Goal: Navigation & Orientation: Find specific page/section

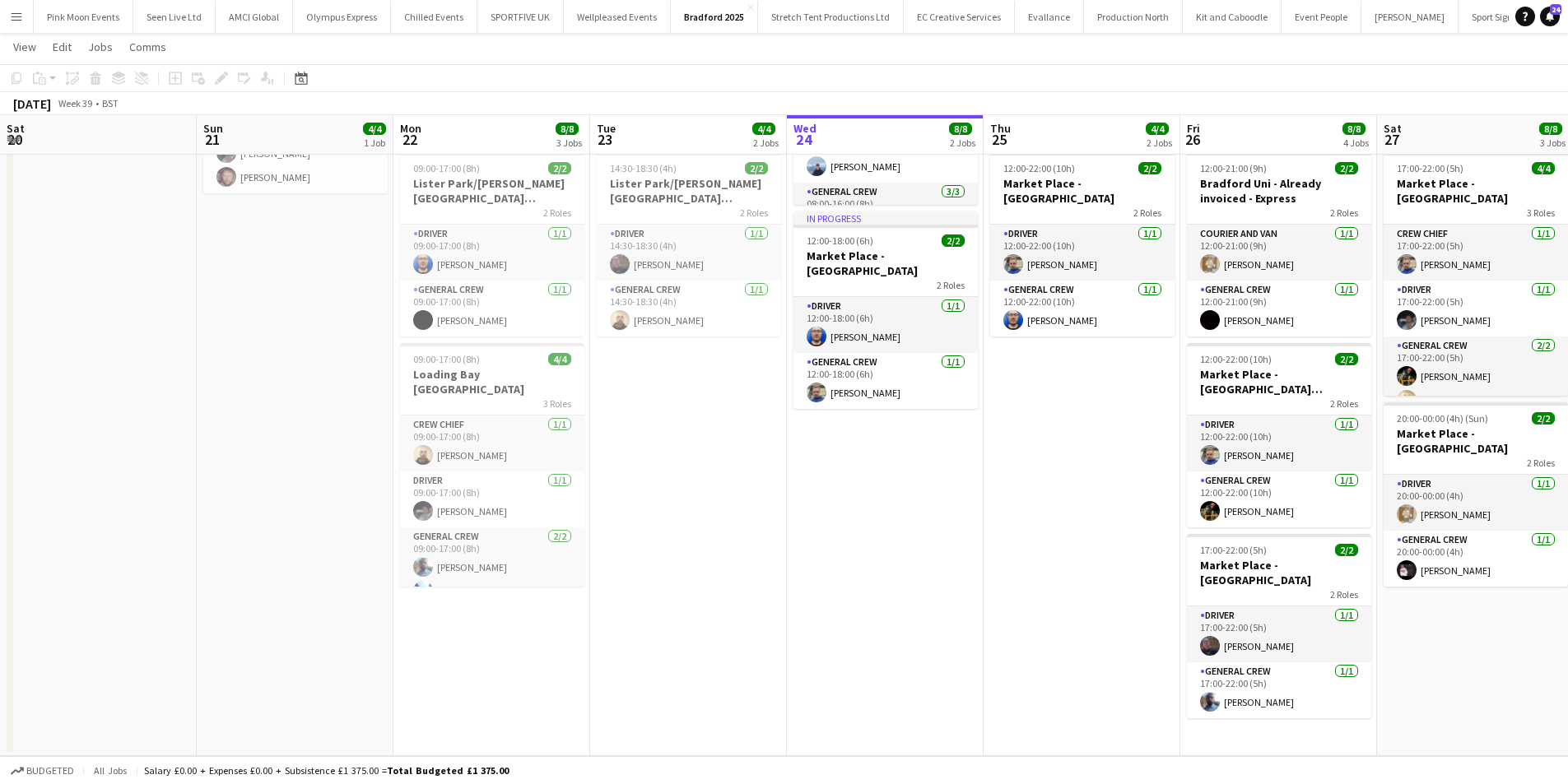
scroll to position [36, 0]
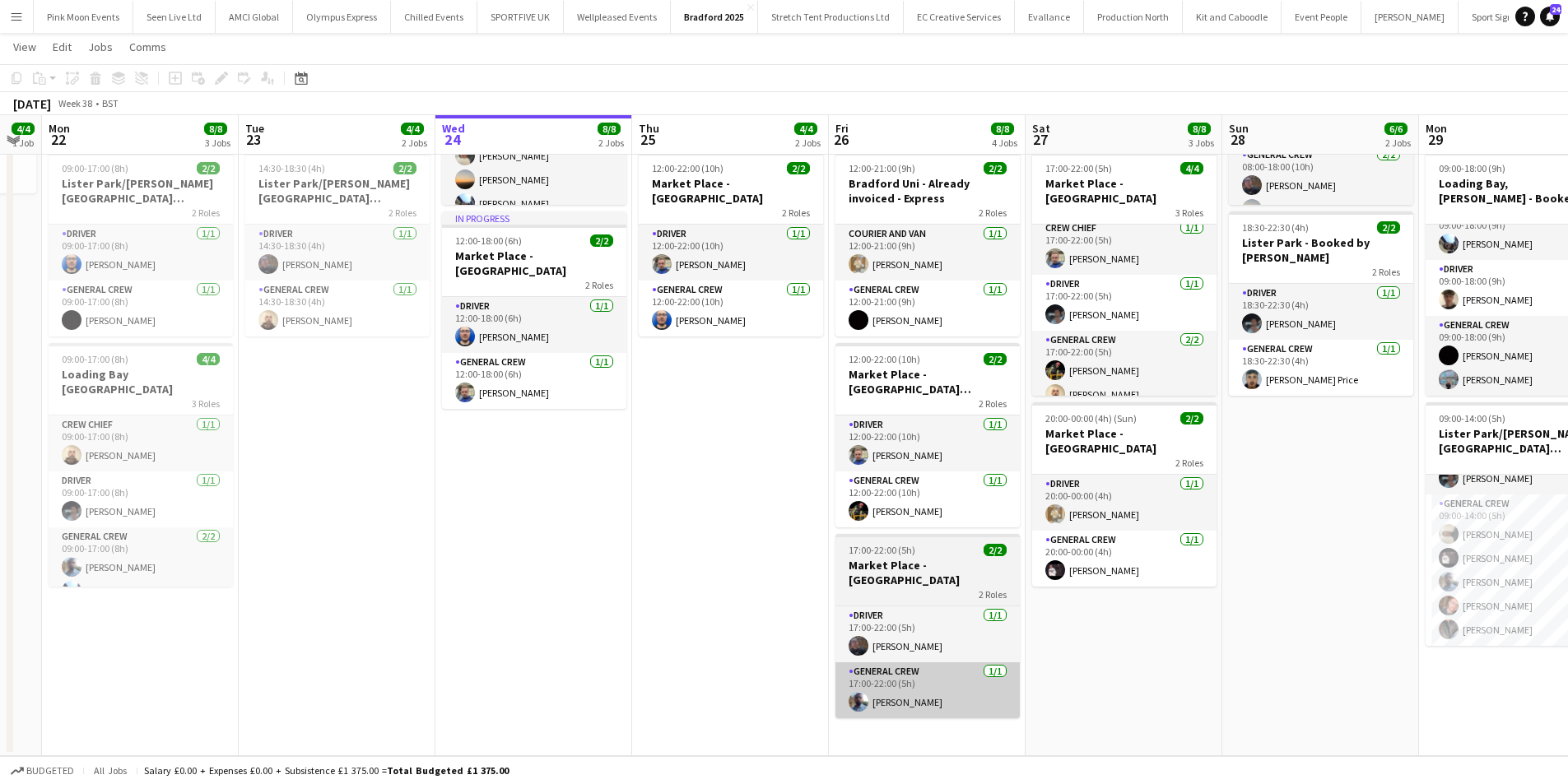
drag, startPoint x: 1301, startPoint y: 561, endPoint x: 1315, endPoint y: 634, distance: 74.3
click at [1568, 472] on html "Menu Boards Boards Boards All jobs Status Workforce Workforce My Workforce Recr…" at bounding box center [784, 277] width 1568 height 1014
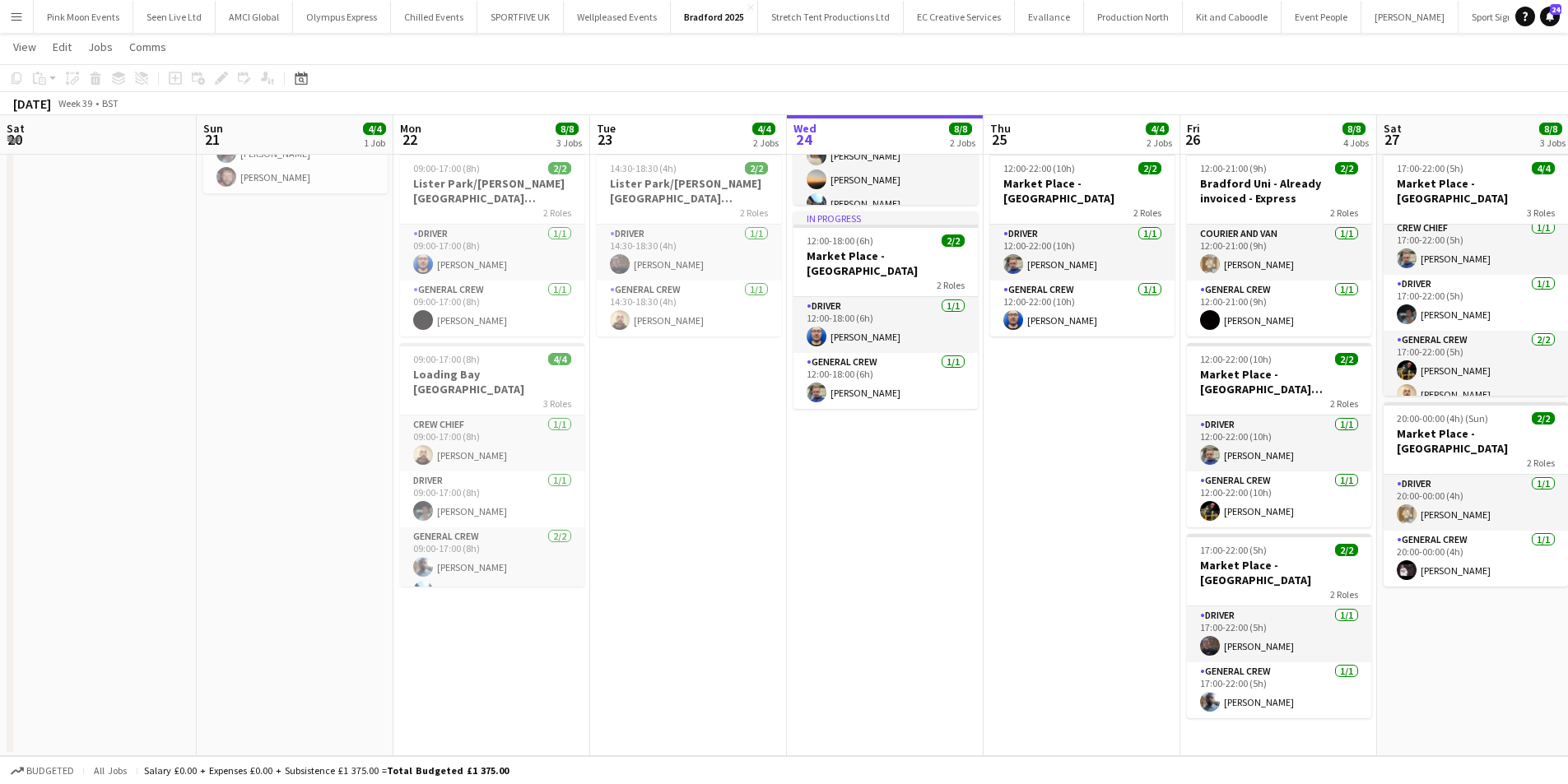
drag, startPoint x: 347, startPoint y: 633, endPoint x: 1325, endPoint y: 619, distance: 978.1
click at [1374, 616] on app-calendar-viewport "Thu 18 Fri 19 Sat 20 Sun 21 4/4 1 Job Mon 22 8/8 3 Jobs Tue 23 4/4 2 Jobs Wed 2…" at bounding box center [784, 296] width 1568 height 922
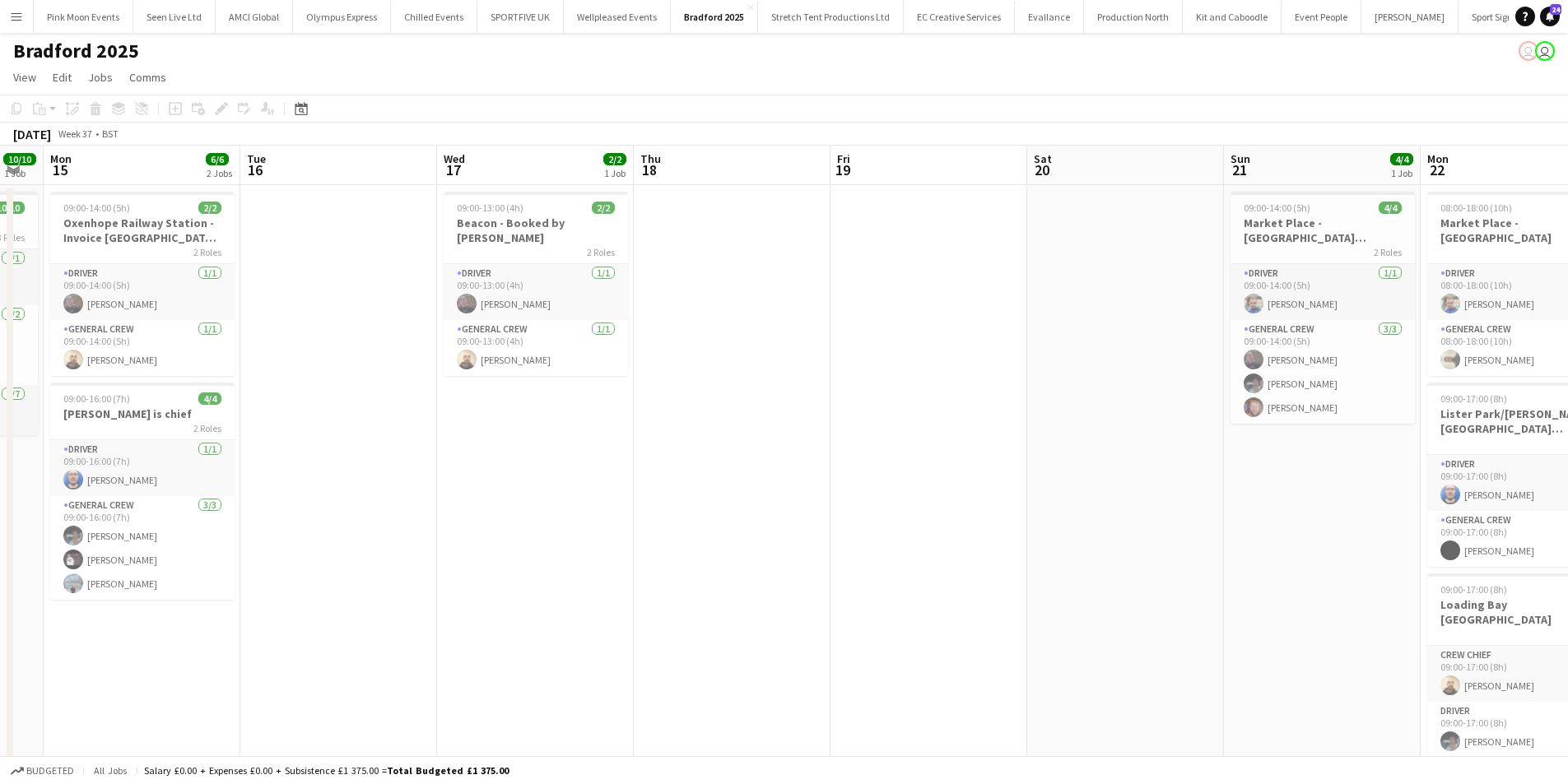
scroll to position [0, 0]
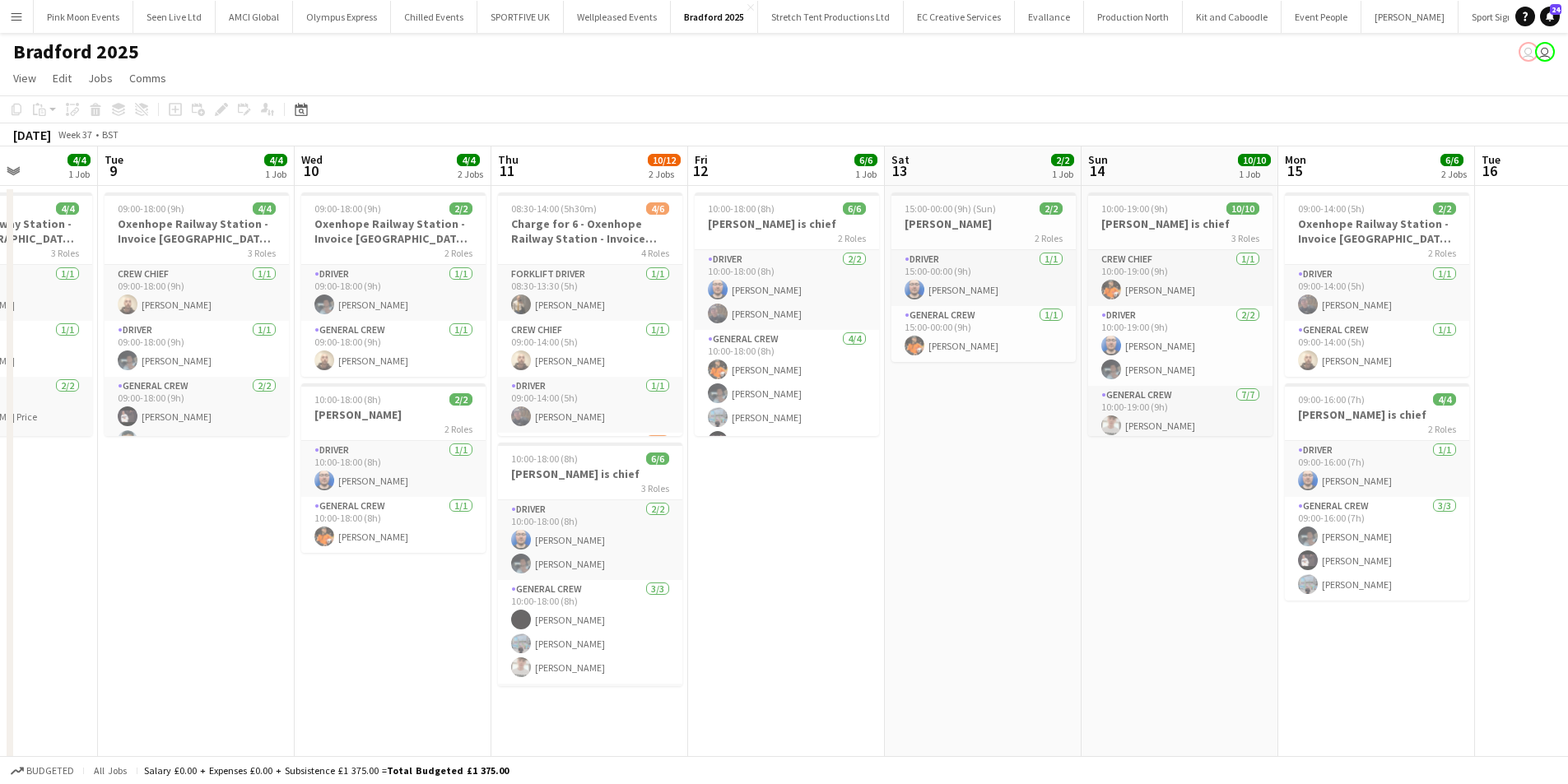
drag, startPoint x: 469, startPoint y: 594, endPoint x: 1573, endPoint y: 517, distance: 1106.7
click at [1568, 522] on html "Menu Boards Boards Boards All jobs Status Workforce Workforce My Workforce Recr…" at bounding box center [784, 507] width 1568 height 1015
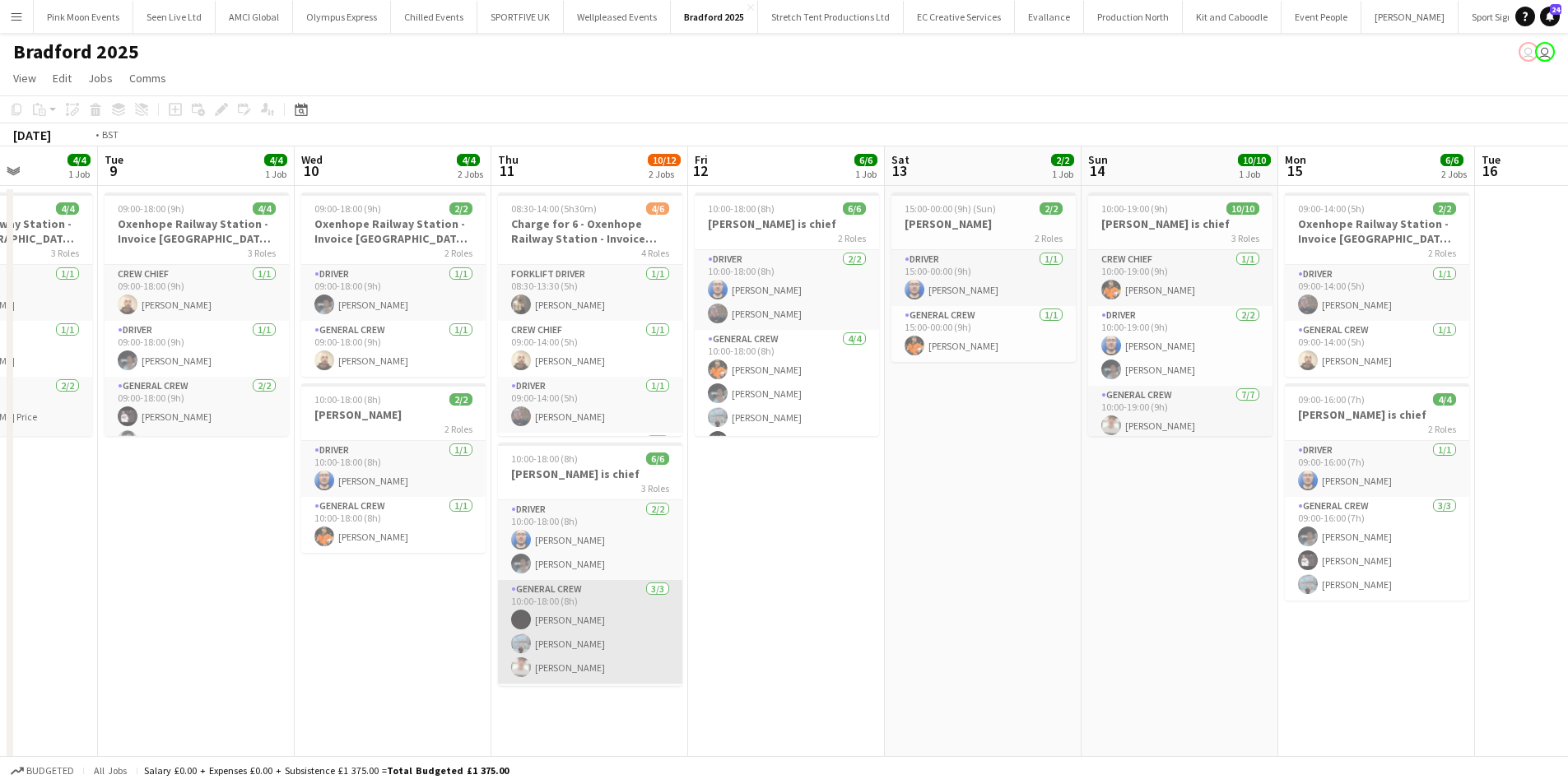
drag, startPoint x: 661, startPoint y: 624, endPoint x: 1205, endPoint y: 672, distance: 546.1
click at [1288, 616] on app-calendar-viewport "Sat 6 4/4 1 Job Sun 7 Mon 8 4/4 1 Job Tue 9 4/4 1 Job Wed 10 4/4 2 Jobs Thu 11 …" at bounding box center [784, 567] width 1568 height 841
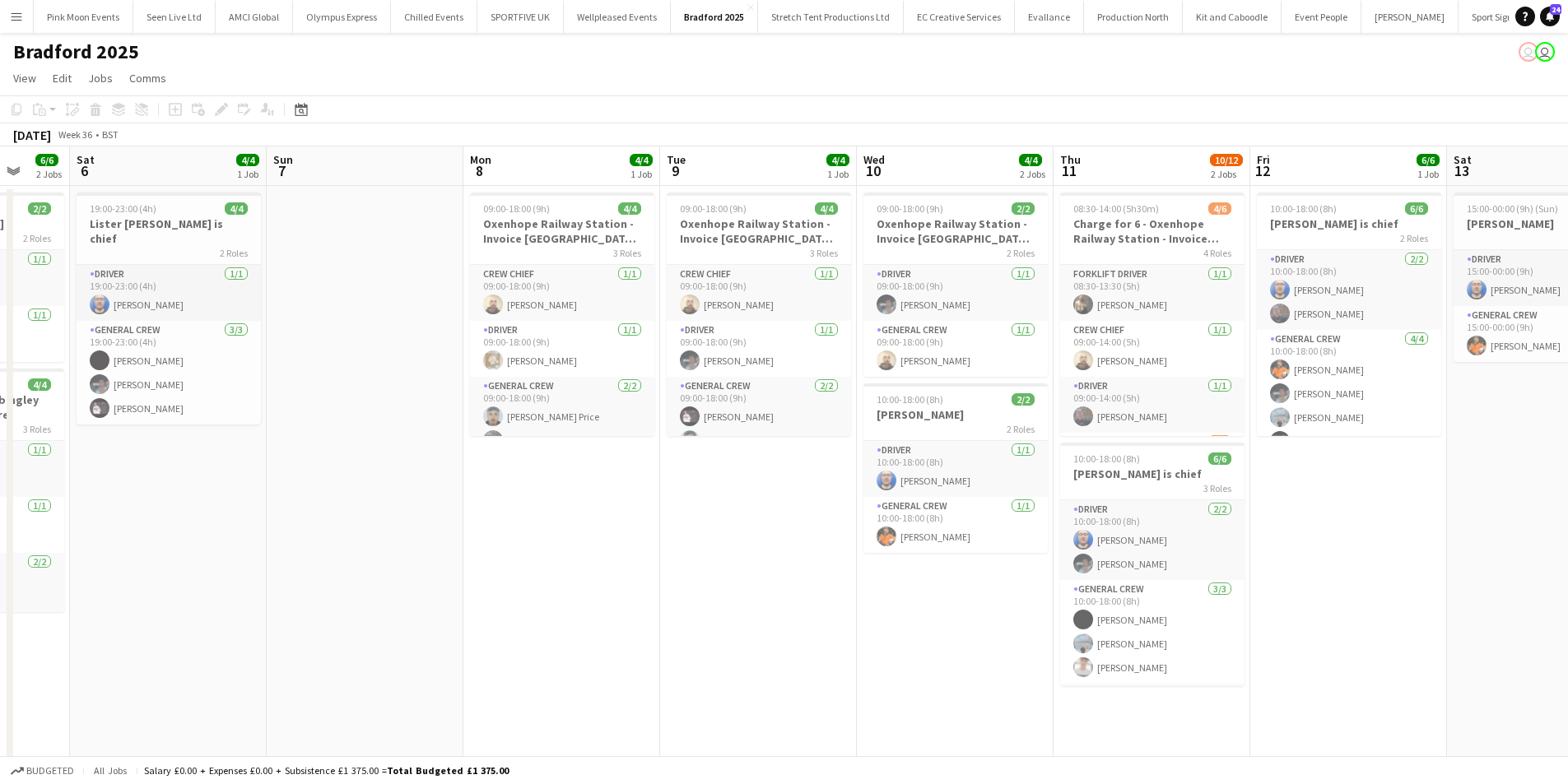
drag, startPoint x: 746, startPoint y: 725, endPoint x: 1440, endPoint y: 631, distance: 700.3
click at [1439, 631] on app-calendar-viewport "Wed 3 Thu 4 Fri 5 6/6 2 Jobs Sat 6 4/4 1 Job Sun 7 Mon 8 4/4 1 Job Tue 9 4/4 1 …" at bounding box center [784, 567] width 1568 height 841
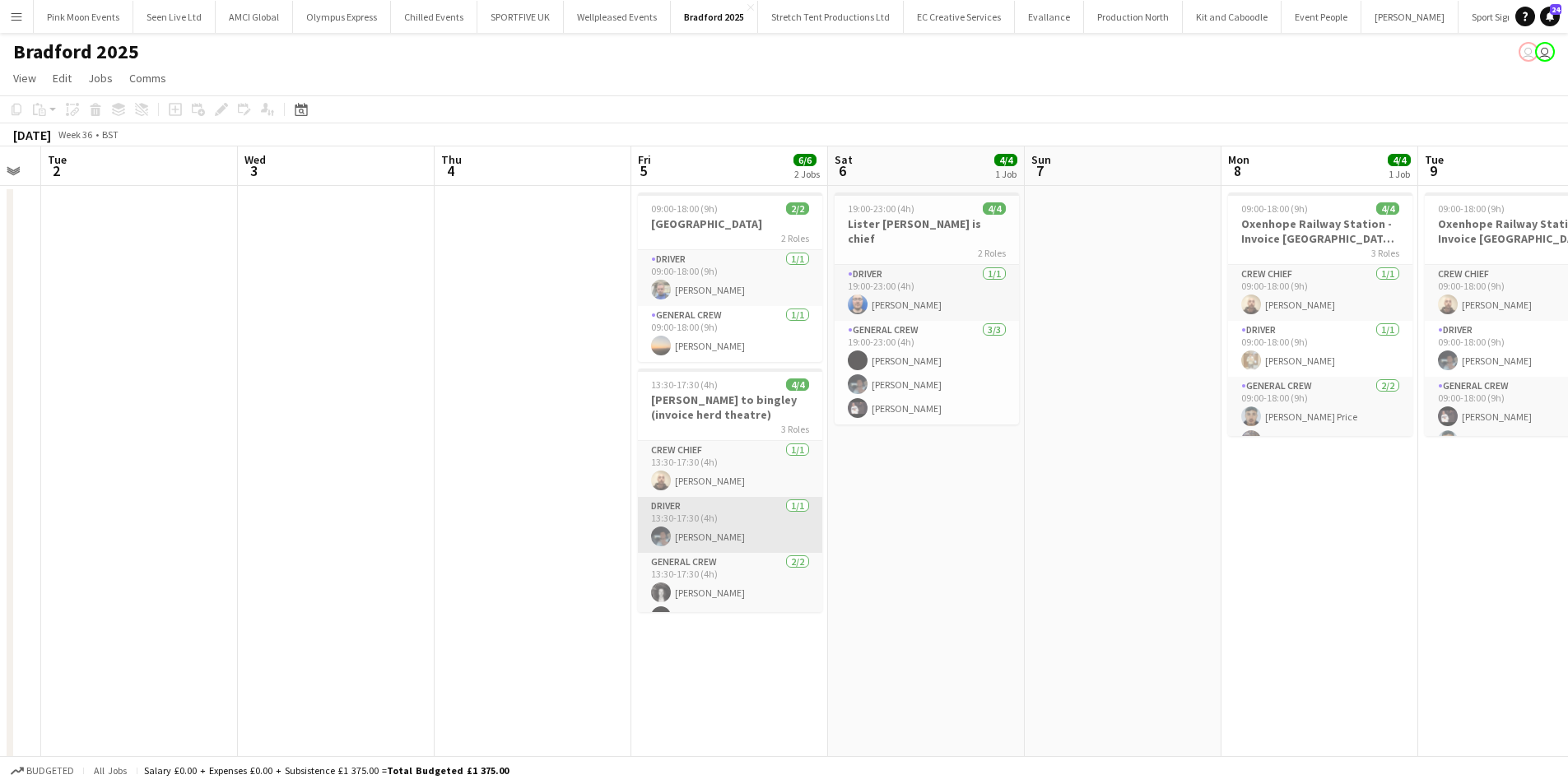
scroll to position [21, 0]
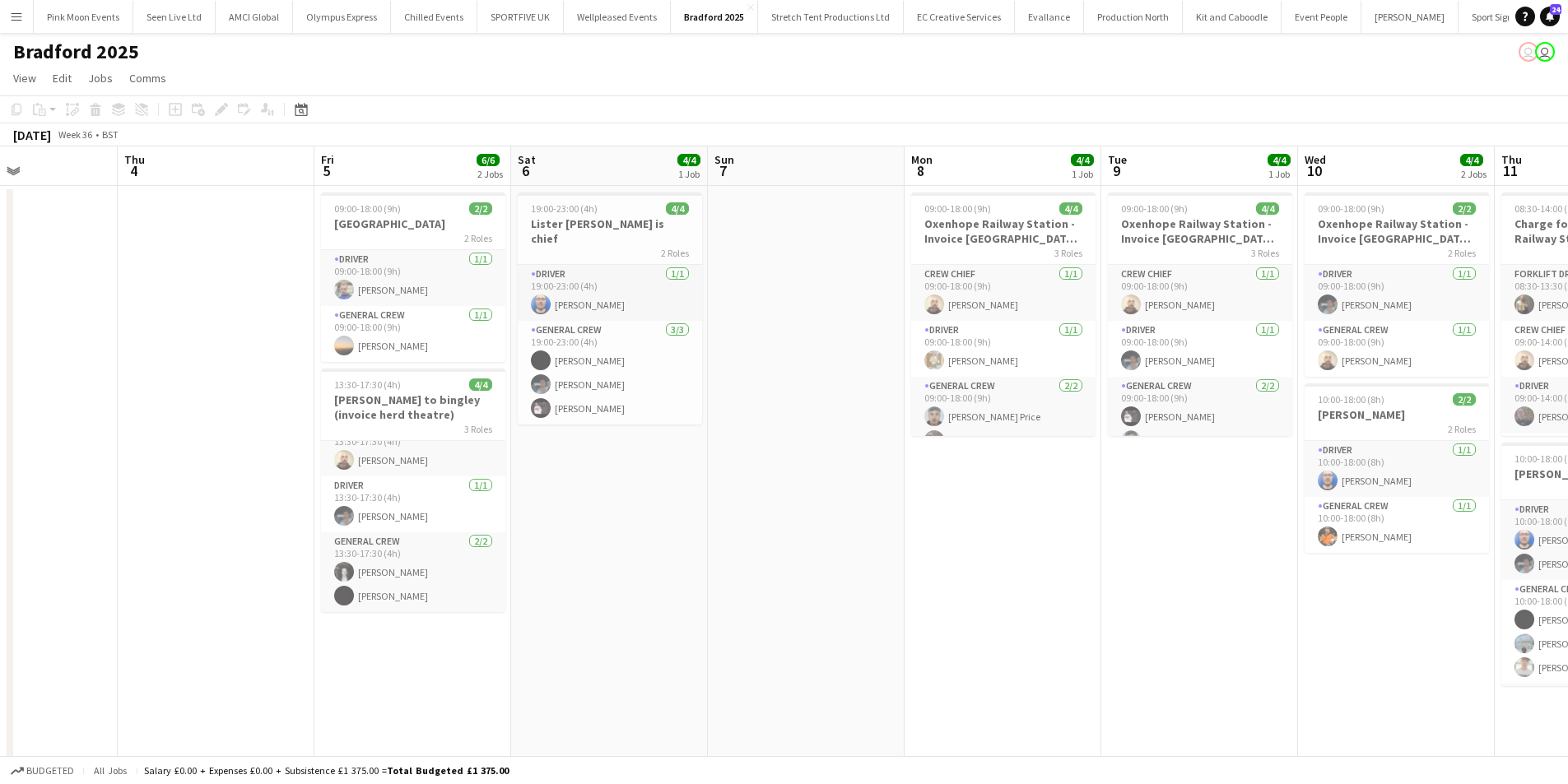
drag, startPoint x: 1110, startPoint y: 609, endPoint x: 845, endPoint y: 618, distance: 265.2
click at [845, 618] on app-calendar-viewport "Sun 31 Mon 1 Tue 2 Wed 3 Thu 4 Fri 5 6/6 2 Jobs Sat 6 4/4 1 Job Sun 7 Mon 8 4/4…" at bounding box center [784, 567] width 1568 height 841
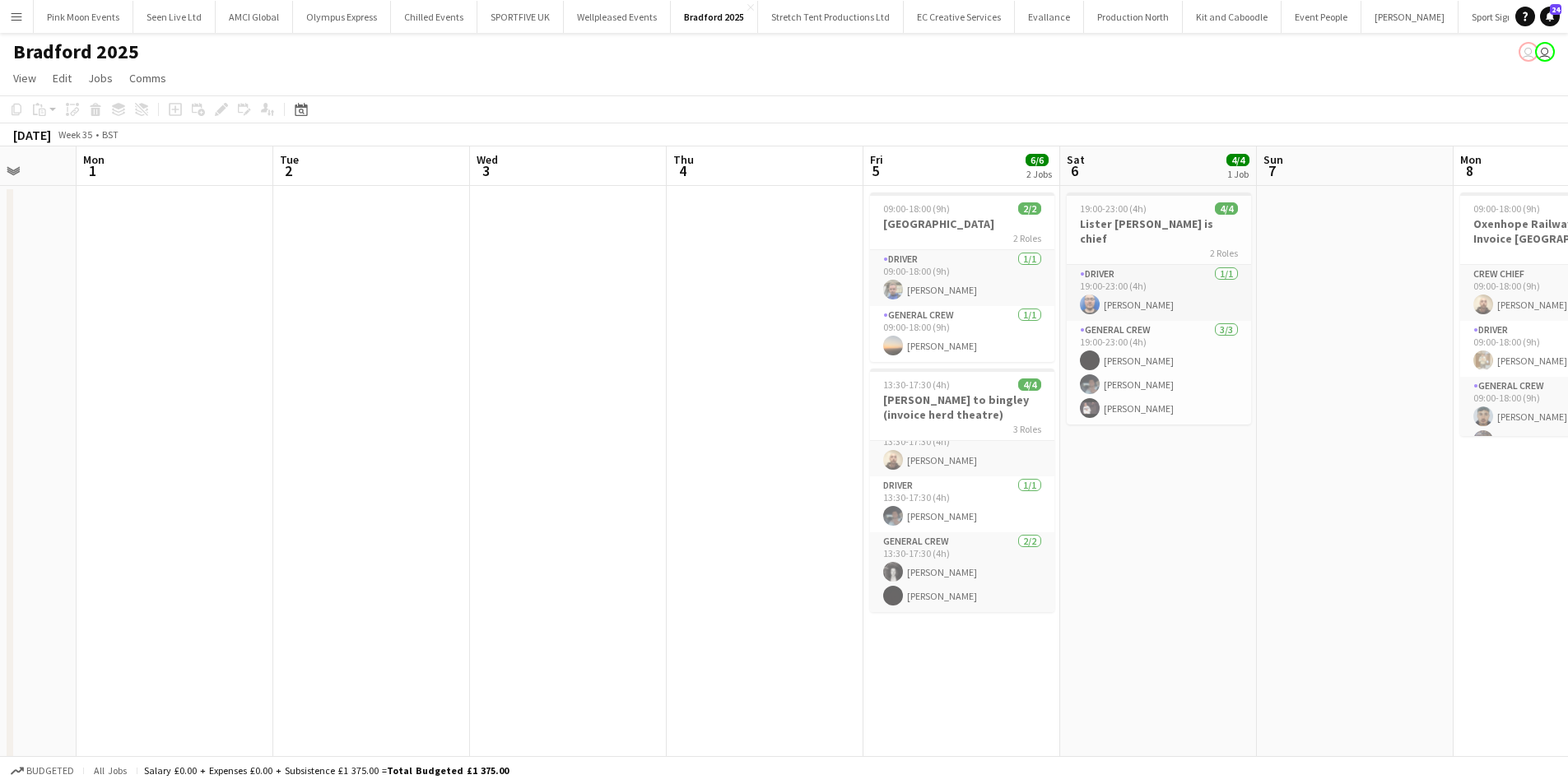
drag, startPoint x: 845, startPoint y: 618, endPoint x: 1395, endPoint y: 576, distance: 551.6
click at [1395, 576] on app-calendar-viewport "Fri 29 Sat 30 Sun 31 Mon 1 Tue 2 Wed 3 Thu 4 Fri 5 6/6 2 Jobs Sat 6 4/4 1 Job S…" at bounding box center [784, 567] width 1568 height 841
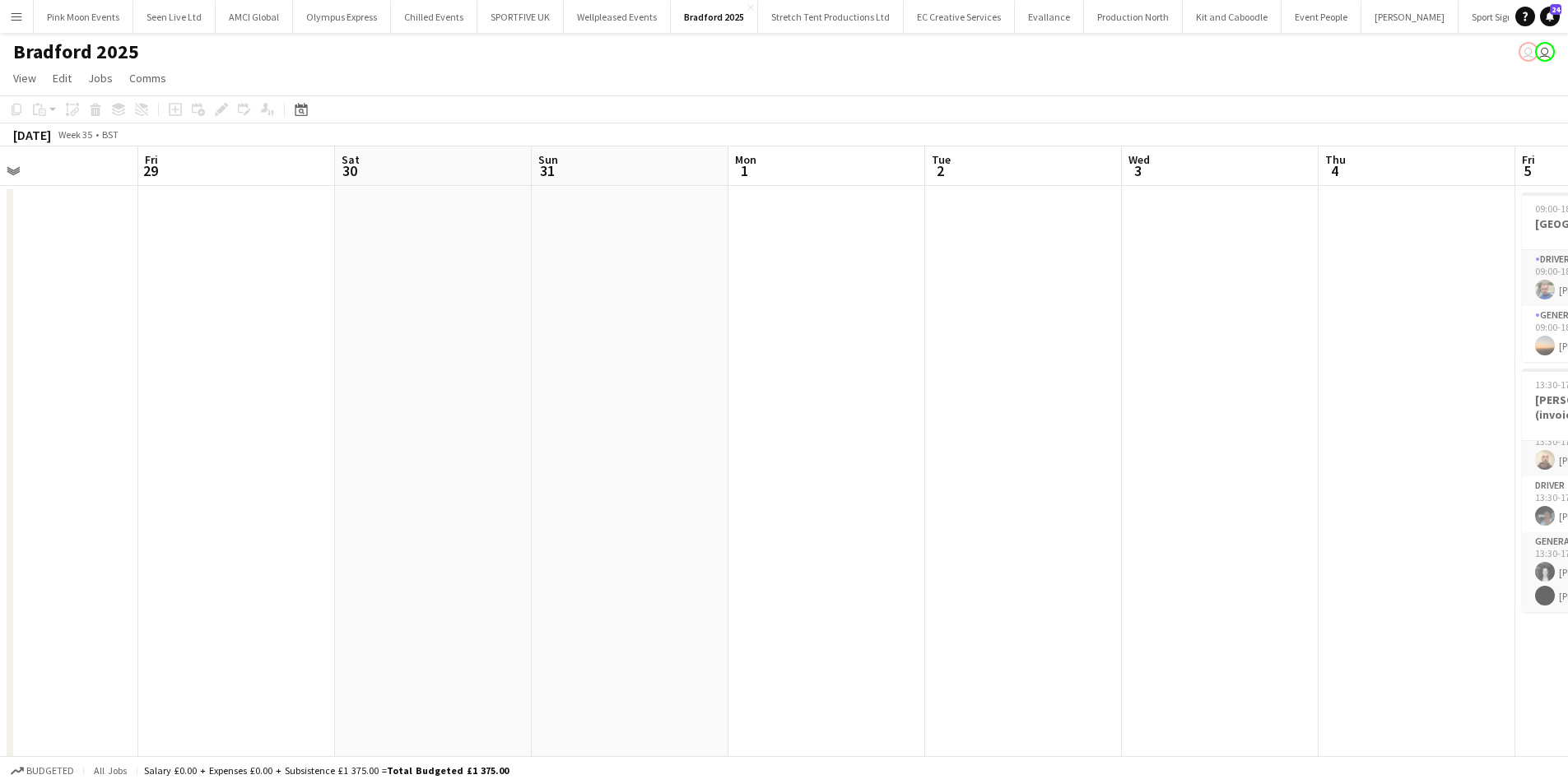
drag, startPoint x: 975, startPoint y: 537, endPoint x: 908, endPoint y: 551, distance: 68.4
click at [1459, 516] on app-calendar-viewport "Tue 26 Wed 27 Thu 28 Fri 29 Sat 30 Sun 31 Mon 1 Tue 2 Wed 3 Thu 4 Fri 5 6/6 2 J…" at bounding box center [784, 567] width 1568 height 841
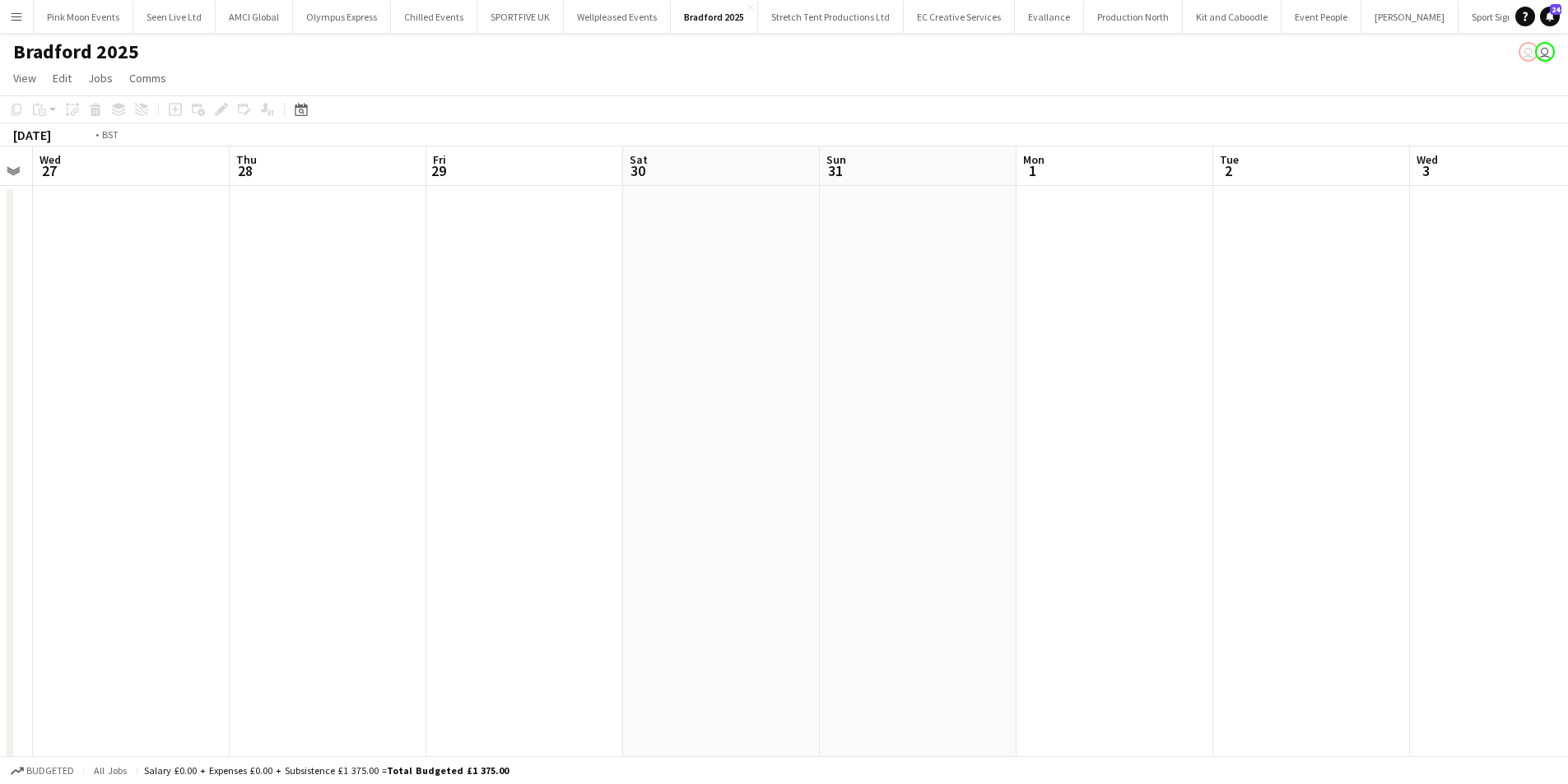
drag, startPoint x: 246, startPoint y: 551, endPoint x: 875, endPoint y: 524, distance: 629.6
click at [951, 502] on app-calendar-viewport "Sun 24 2/2 1 Job Mon 25 Tue 26 Wed 27 Thu 28 Fri 29 Sat 30 Sun 31 Mon 1 Tue 2 W…" at bounding box center [784, 567] width 1568 height 841
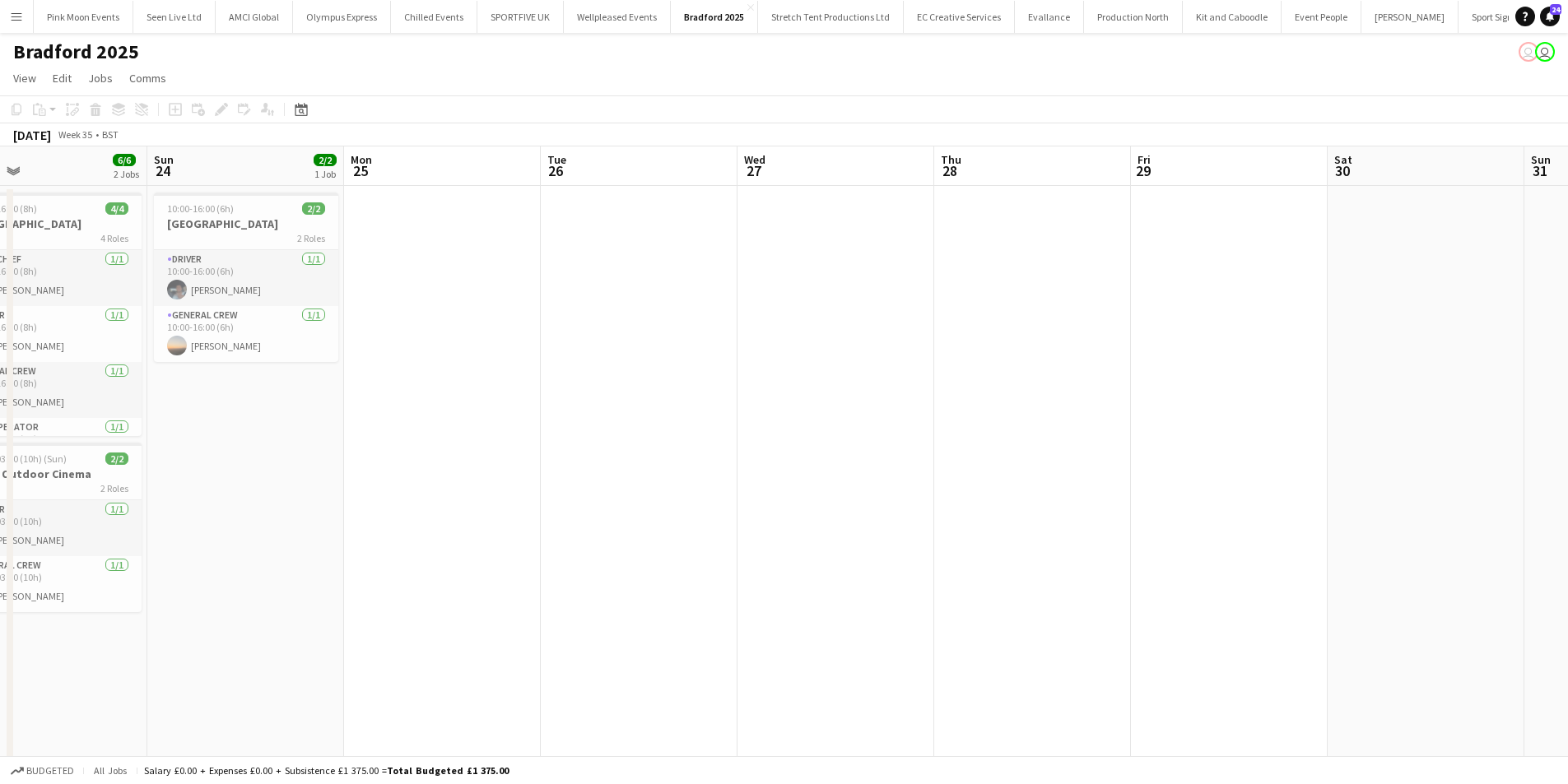
drag, startPoint x: 749, startPoint y: 542, endPoint x: 879, endPoint y: 546, distance: 130.1
click at [935, 533] on app-calendar-viewport "Thu 21 2/2 1 Job Fri 22 6/6 2 Jobs Sat 23 6/6 2 Jobs Sun 24 2/2 1 Job Mon 25 Tu…" at bounding box center [784, 567] width 1568 height 841
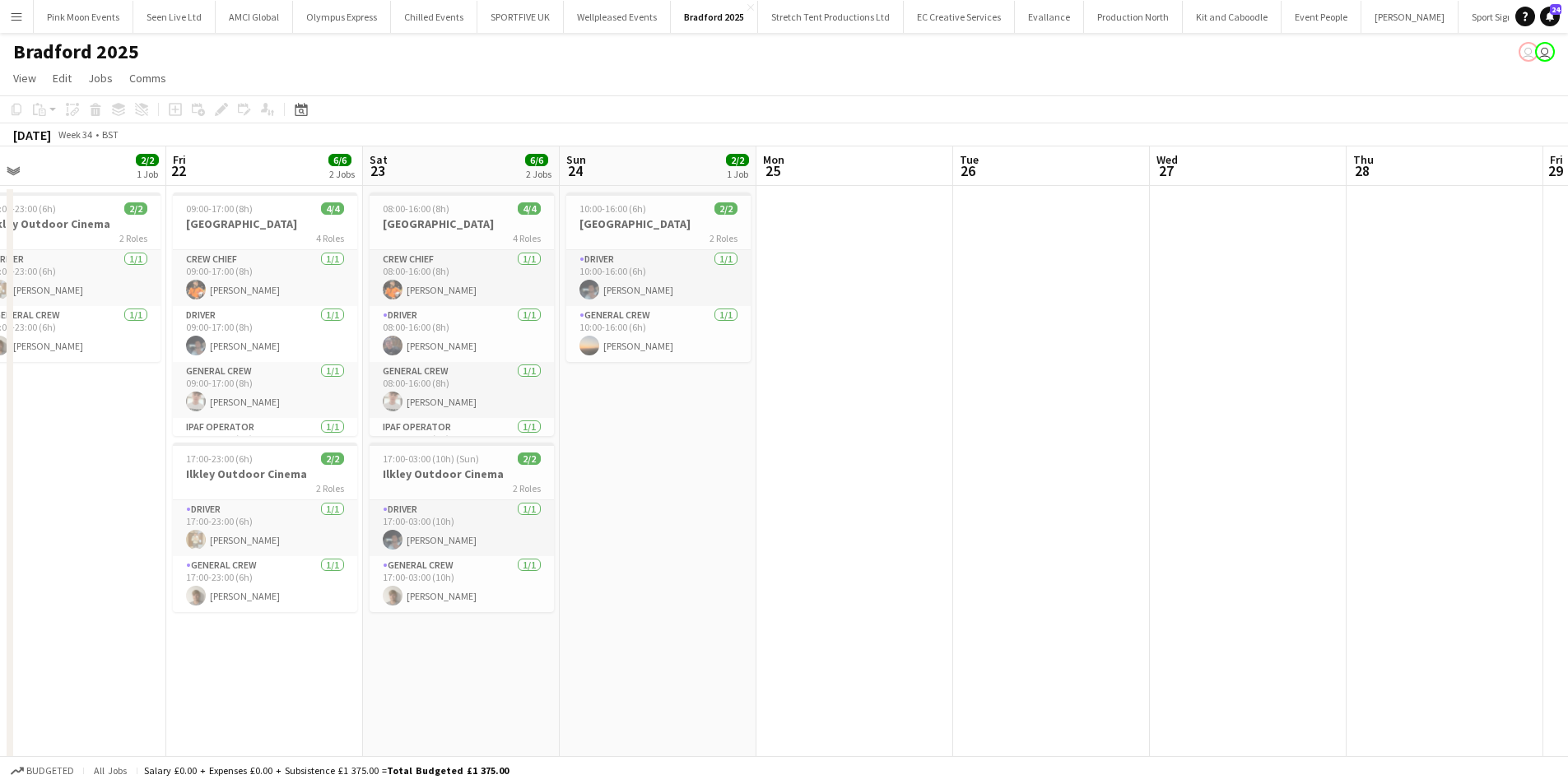
drag, startPoint x: 736, startPoint y: 571, endPoint x: 798, endPoint y: 573, distance: 62.0
click at [798, 573] on app-calendar-viewport "Tue 19 Wed 20 2/2 1 Job Thu 21 2/2 1 Job Fri 22 6/6 2 Jobs Sat 23 6/6 2 Jobs Su…" at bounding box center [784, 567] width 1568 height 841
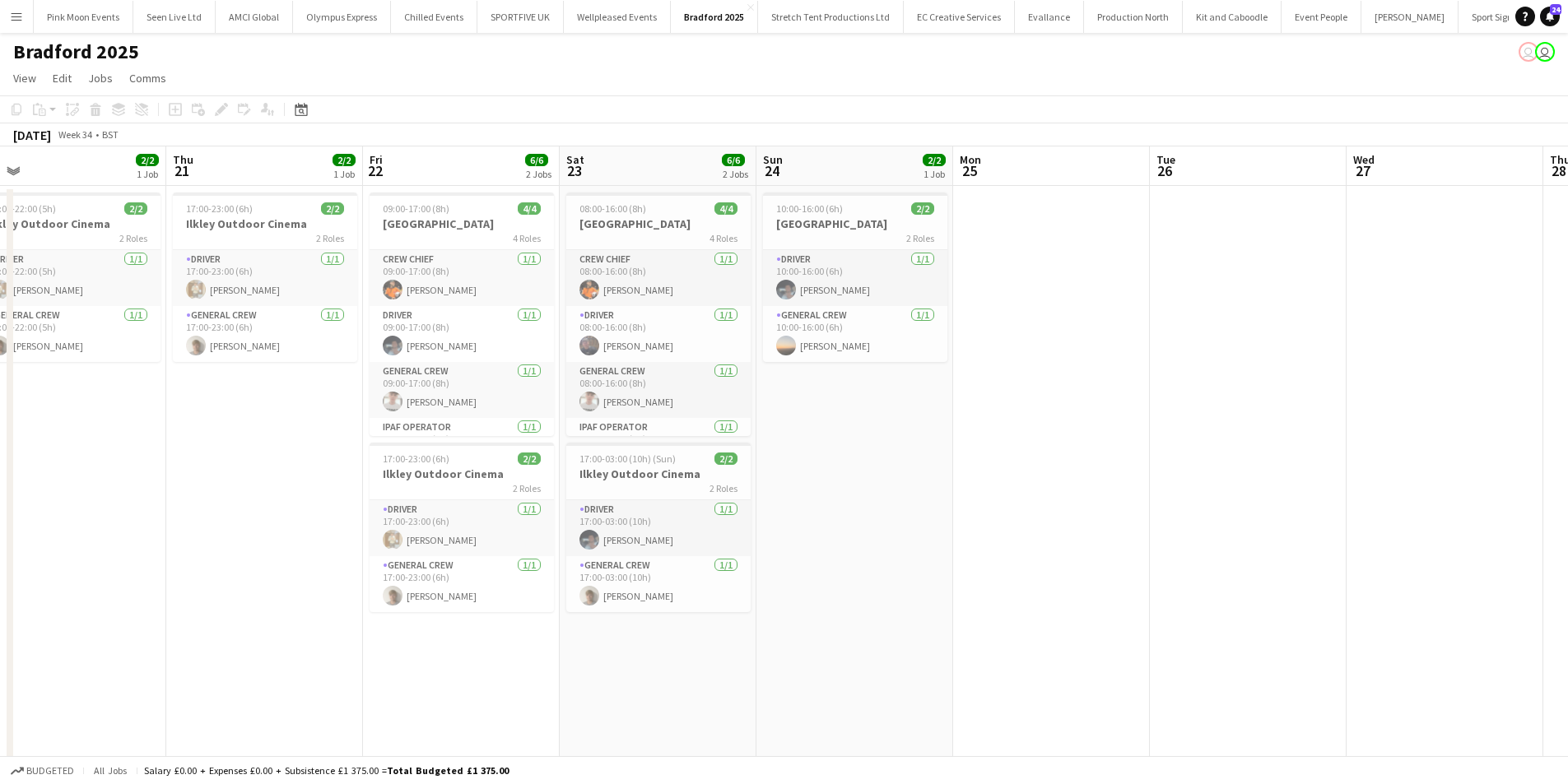
scroll to position [0, 470]
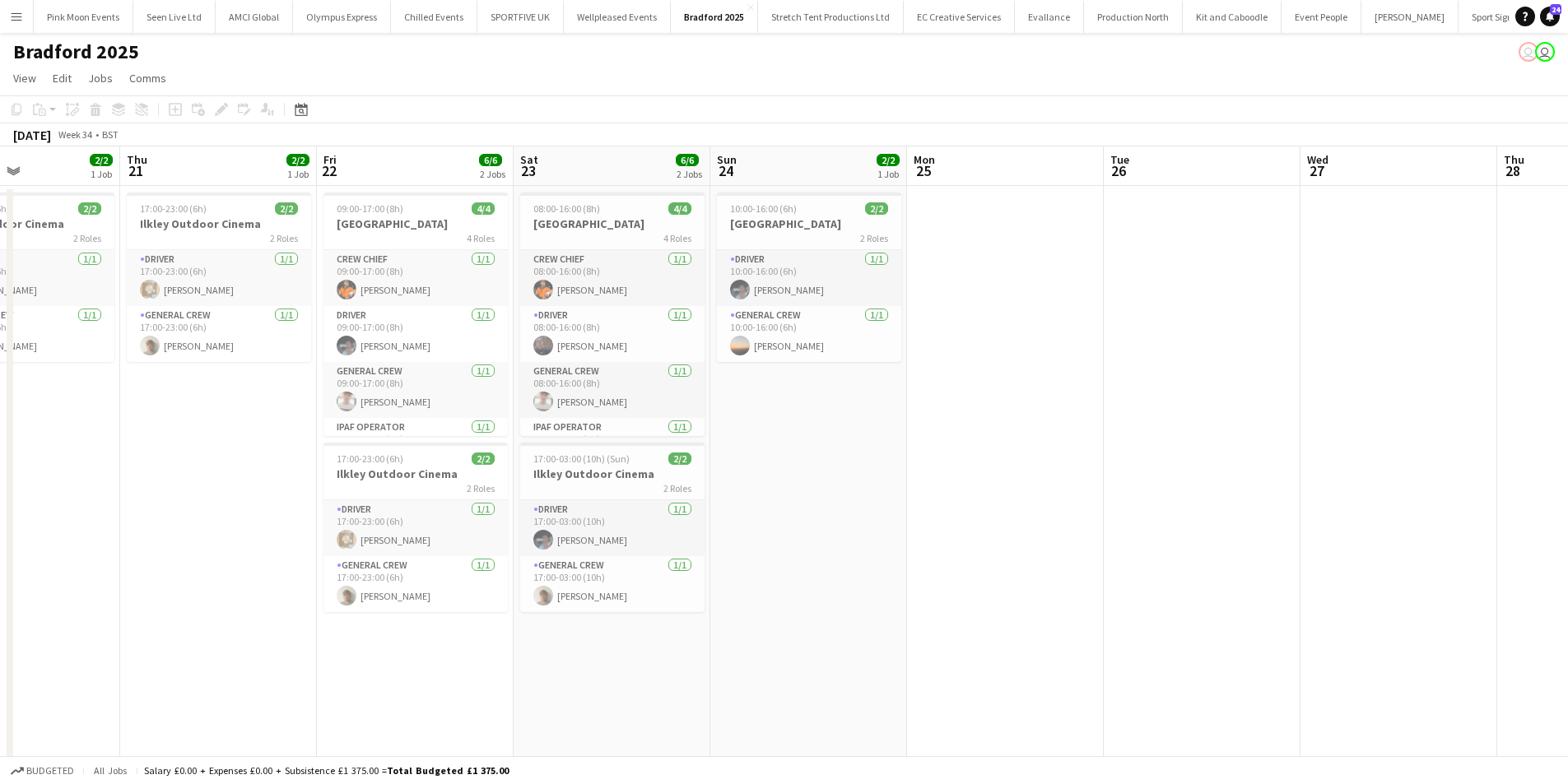
drag, startPoint x: 508, startPoint y: 634, endPoint x: 659, endPoint y: 630, distance: 151.1
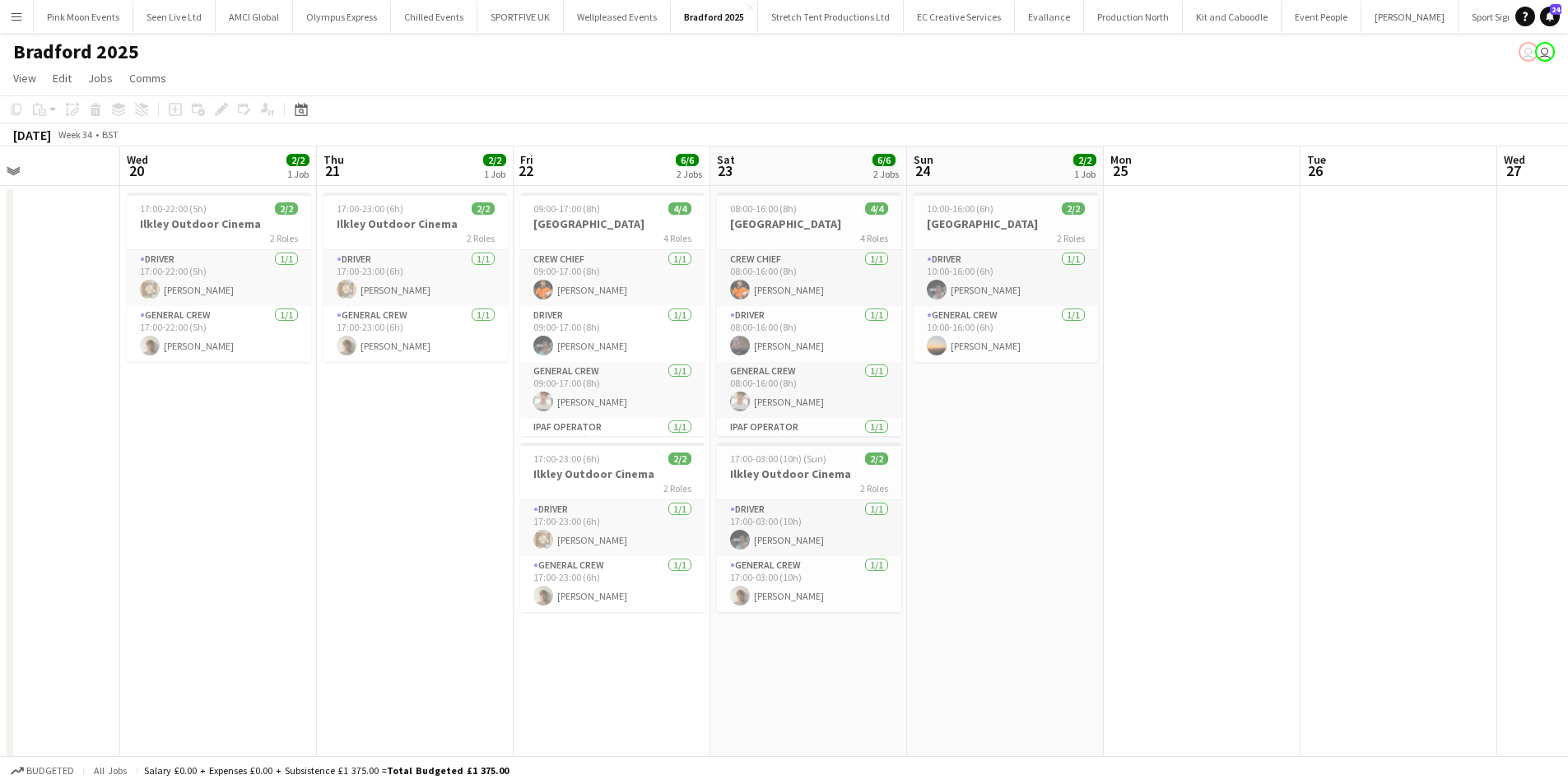
click at [659, 630] on app-calendar-viewport "Sun 17 Mon 18 Tue 19 Wed 20 2/2 1 Job Thu 21 2/2 1 Job Fri 22 6/6 2 Jobs Sat 23…" at bounding box center [784, 567] width 1568 height 841
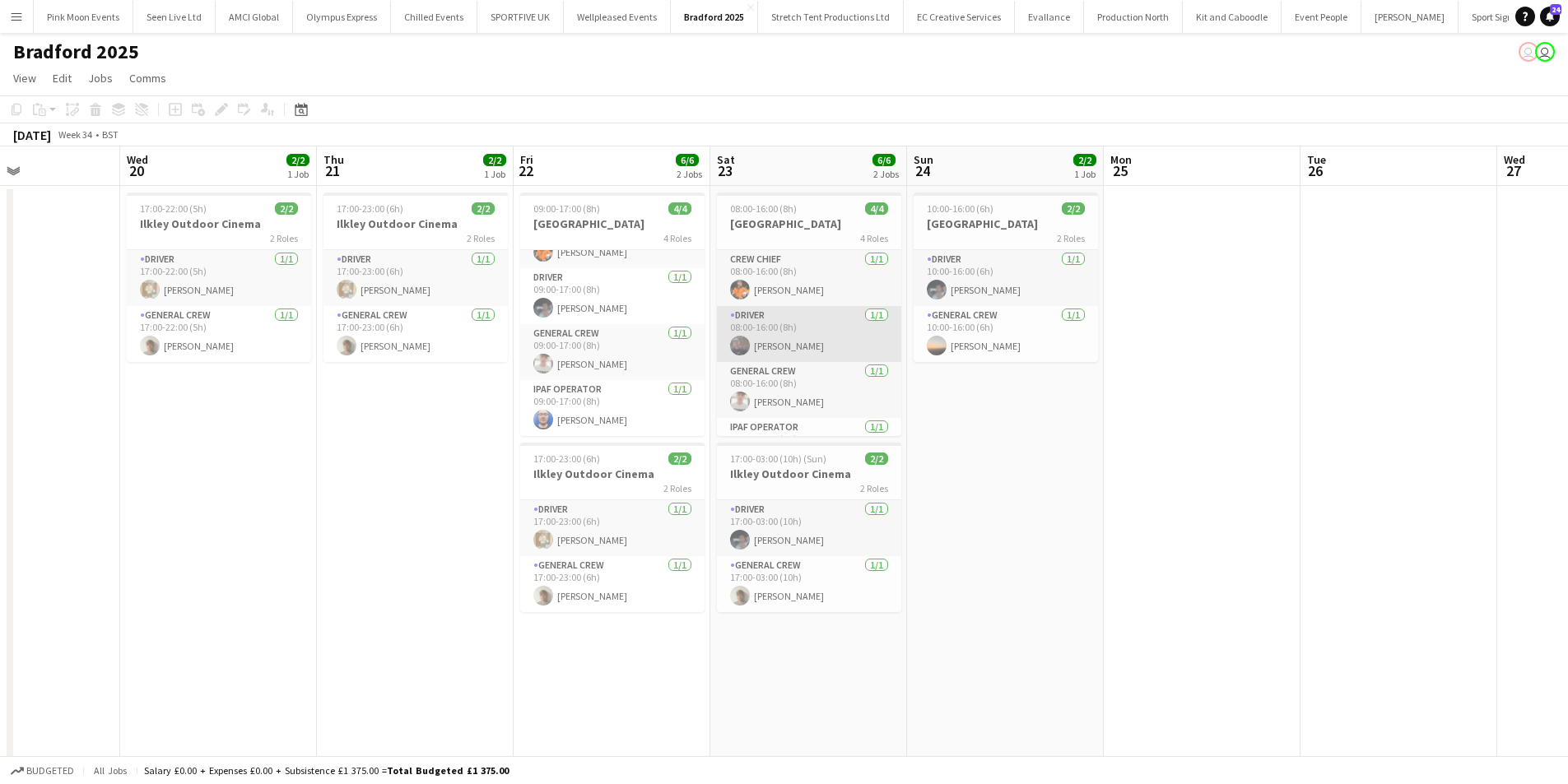
scroll to position [38, 0]
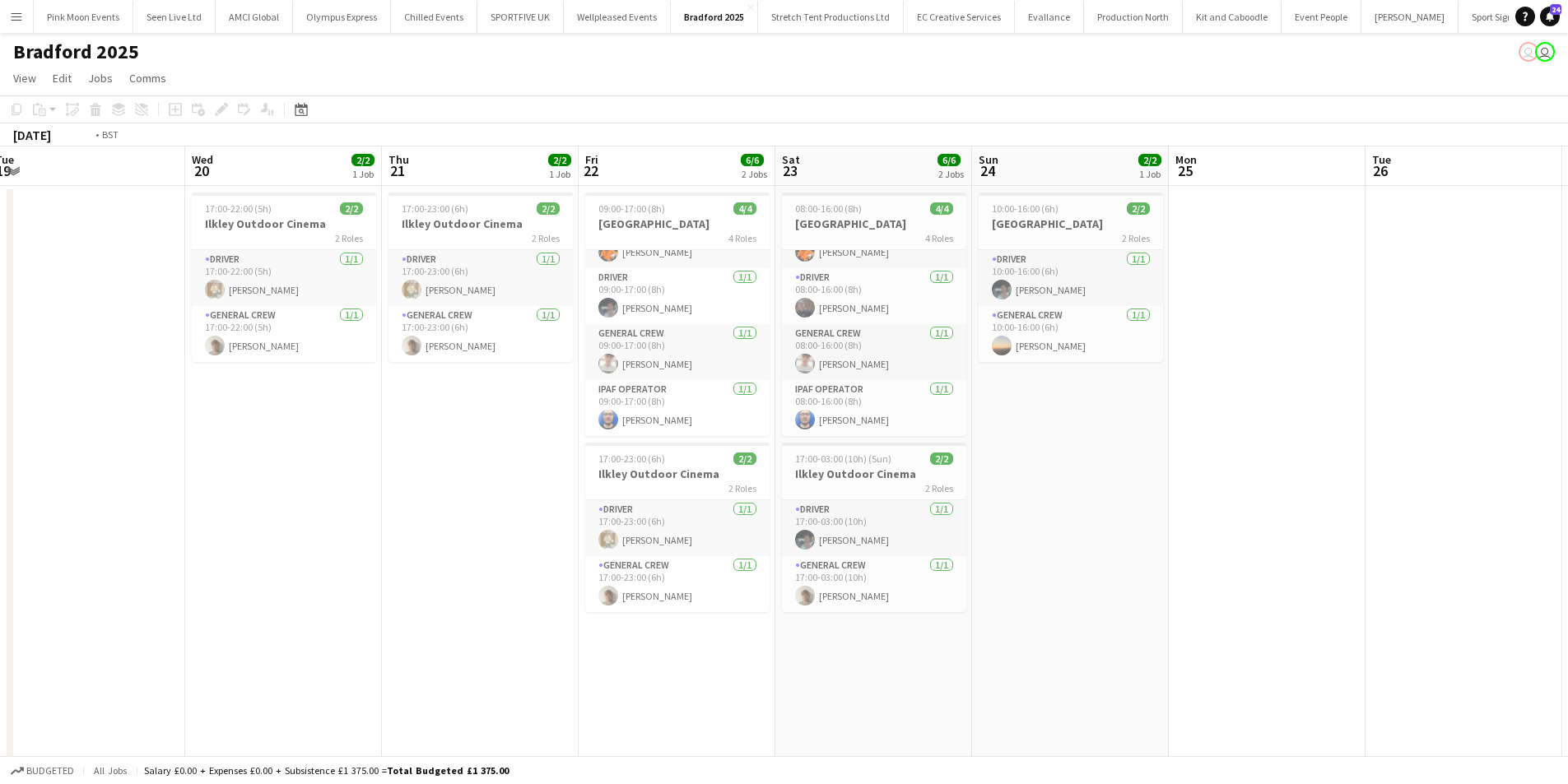
drag, startPoint x: 385, startPoint y: 520, endPoint x: 968, endPoint y: 506, distance: 583.2
click at [966, 506] on app-calendar-viewport "Sun 17 Mon 18 Tue 19 Wed 20 2/2 1 Job Thu 21 2/2 1 Job Fri 22 6/6 2 Jobs Sat 23…" at bounding box center [784, 567] width 1568 height 841
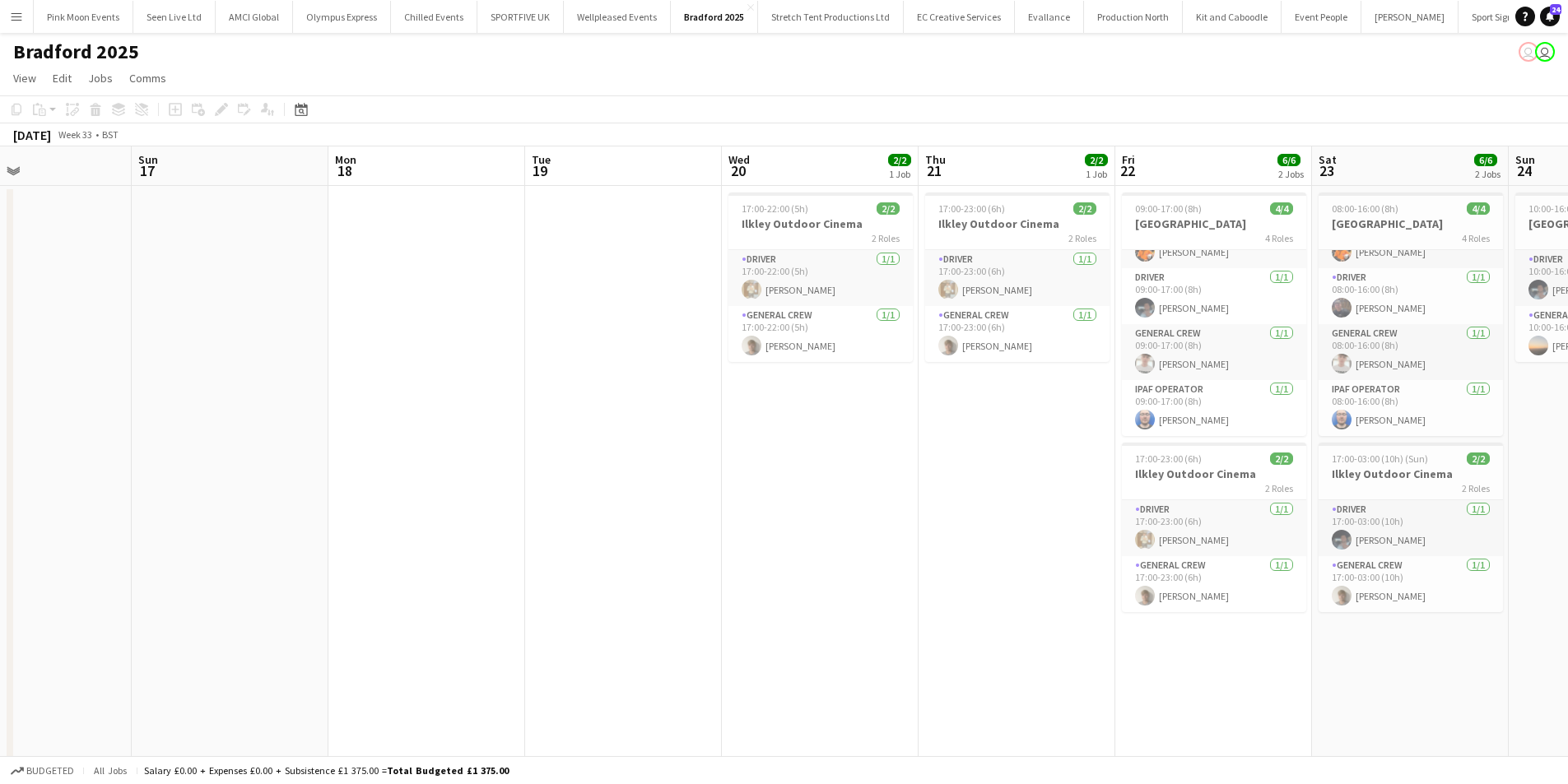
drag, startPoint x: 487, startPoint y: 606, endPoint x: 980, endPoint y: 579, distance: 493.7
click at [980, 579] on app-calendar-viewport "Thu 14 Fri 15 Sat 16 Sun 17 Mon 18 Tue 19 Wed 20 2/2 1 Job Thu 21 2/2 1 Job Fri…" at bounding box center [784, 567] width 1568 height 841
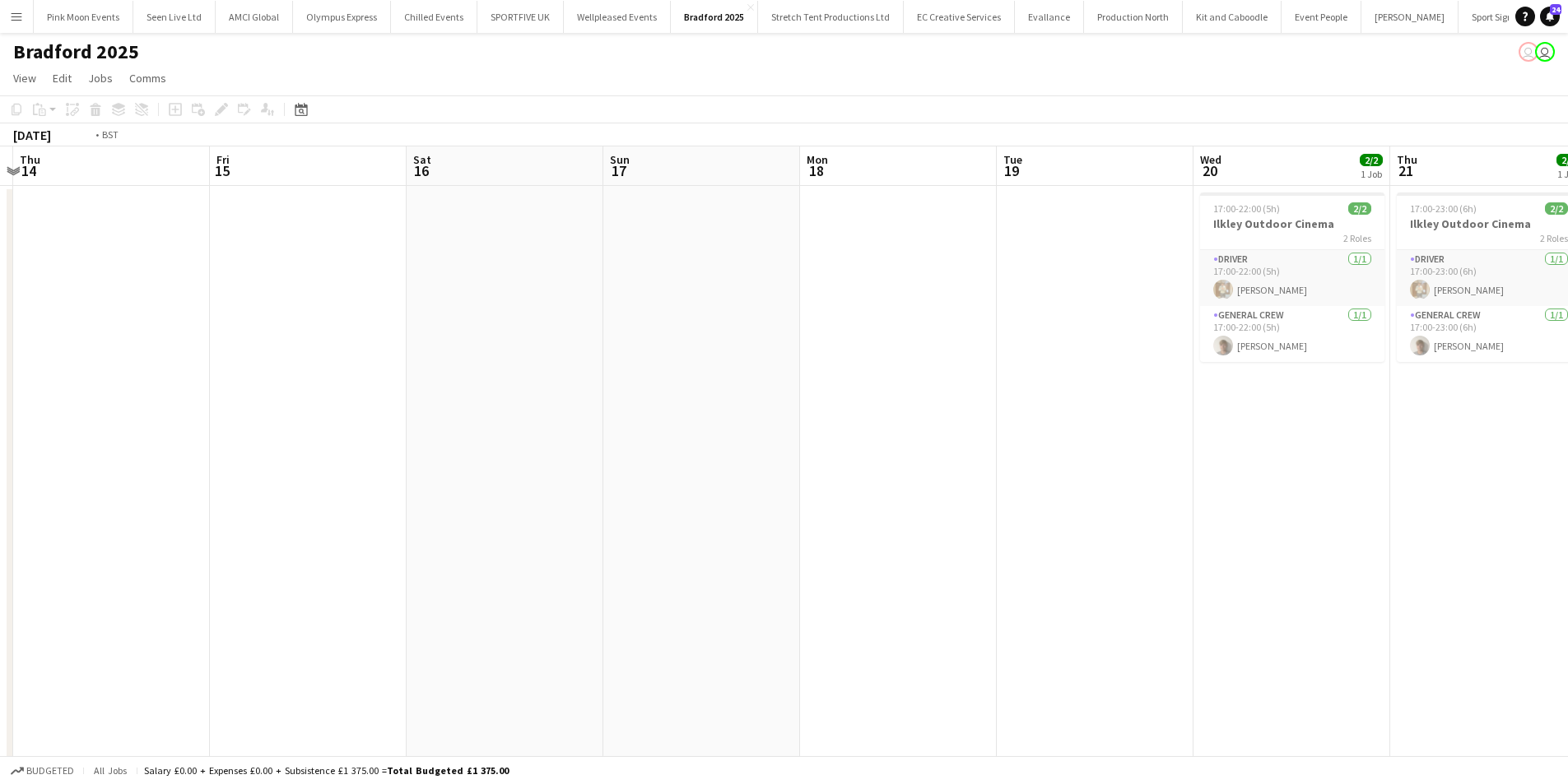
click at [1116, 582] on app-calendar-viewport "Tue 12 Wed 13 Thu 14 Fri 15 Sat 16 Sun 17 Mon 18 Tue 19 Wed 20 2/2 1 Job Thu 21…" at bounding box center [784, 567] width 1568 height 841
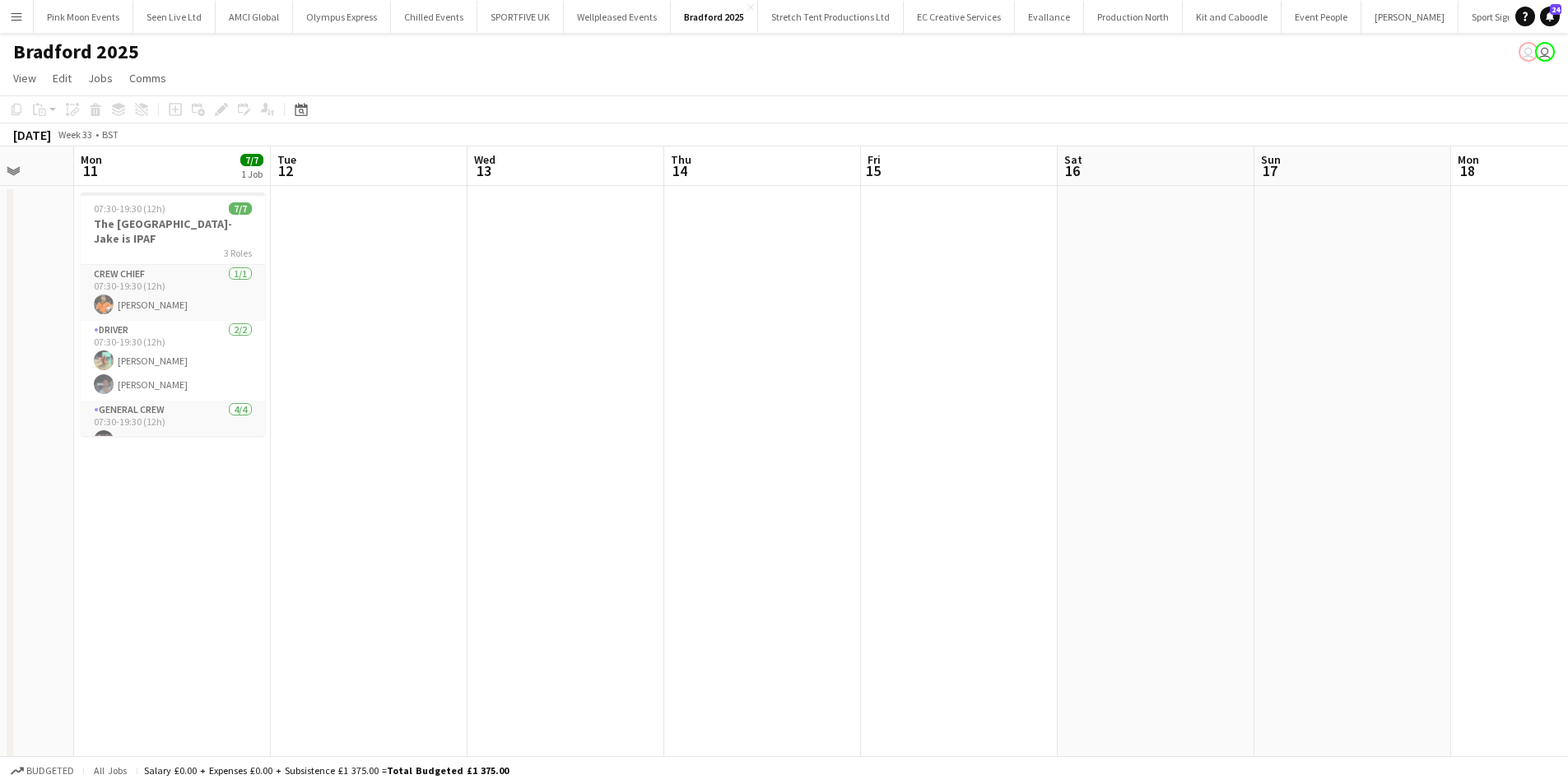
click at [1003, 576] on app-calendar-viewport "Fri 8 Sat 9 Sun 10 Mon 11 7/7 1 Job Tue 12 Wed 13 Thu 14 Fri 15 Sat 16 Sun 17 M…" at bounding box center [784, 567] width 1568 height 841
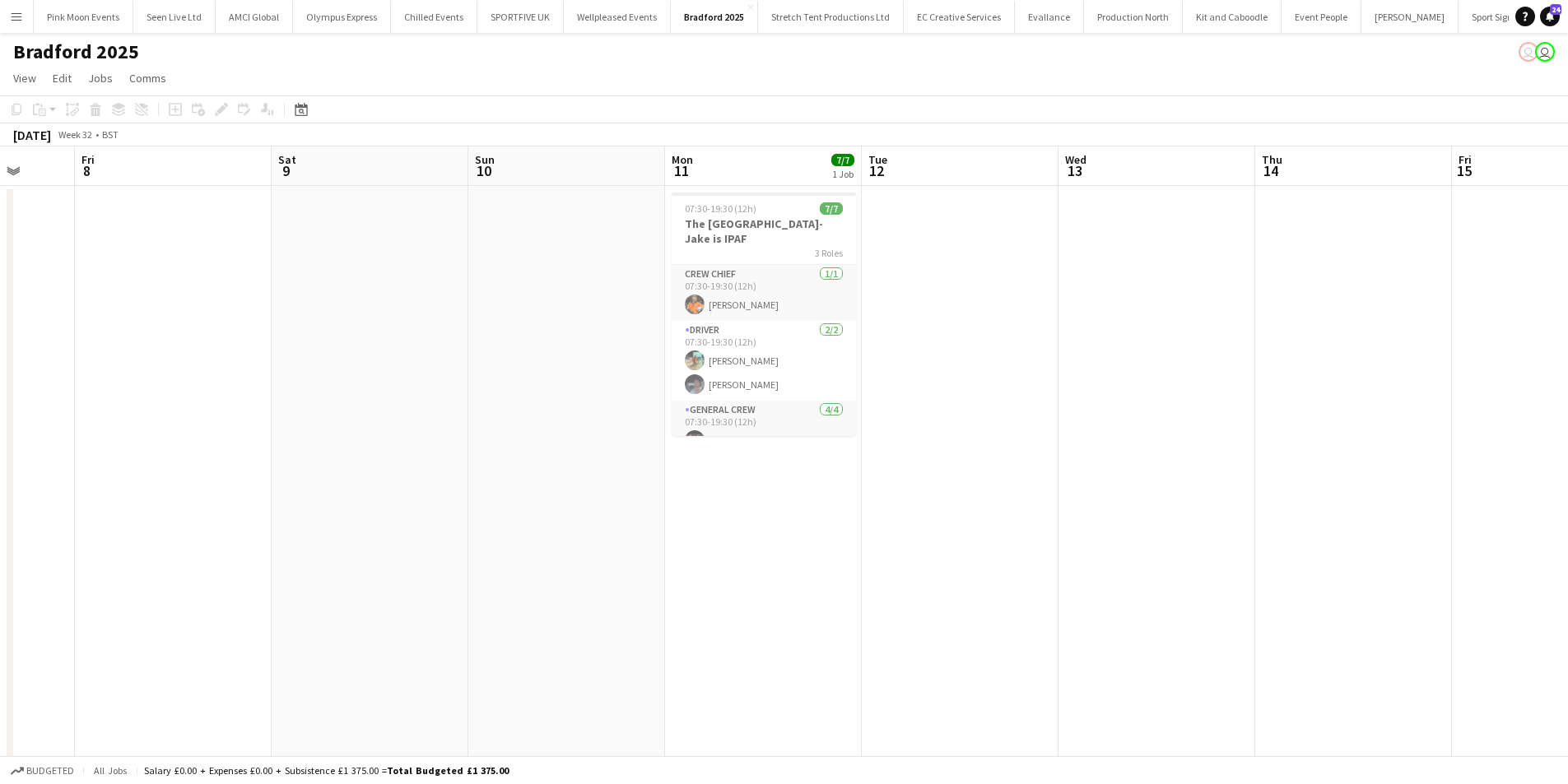
drag, startPoint x: 718, startPoint y: 581, endPoint x: 830, endPoint y: 565, distance: 113.1
click at [824, 567] on app-calendar-viewport "Tue 5 Wed 6 Thu 7 Fri 8 Sat 9 Sun 10 Mon 11 7/7 1 Job Tue 12 Wed 13 Thu 14 Fri …" at bounding box center [784, 567] width 1568 height 841
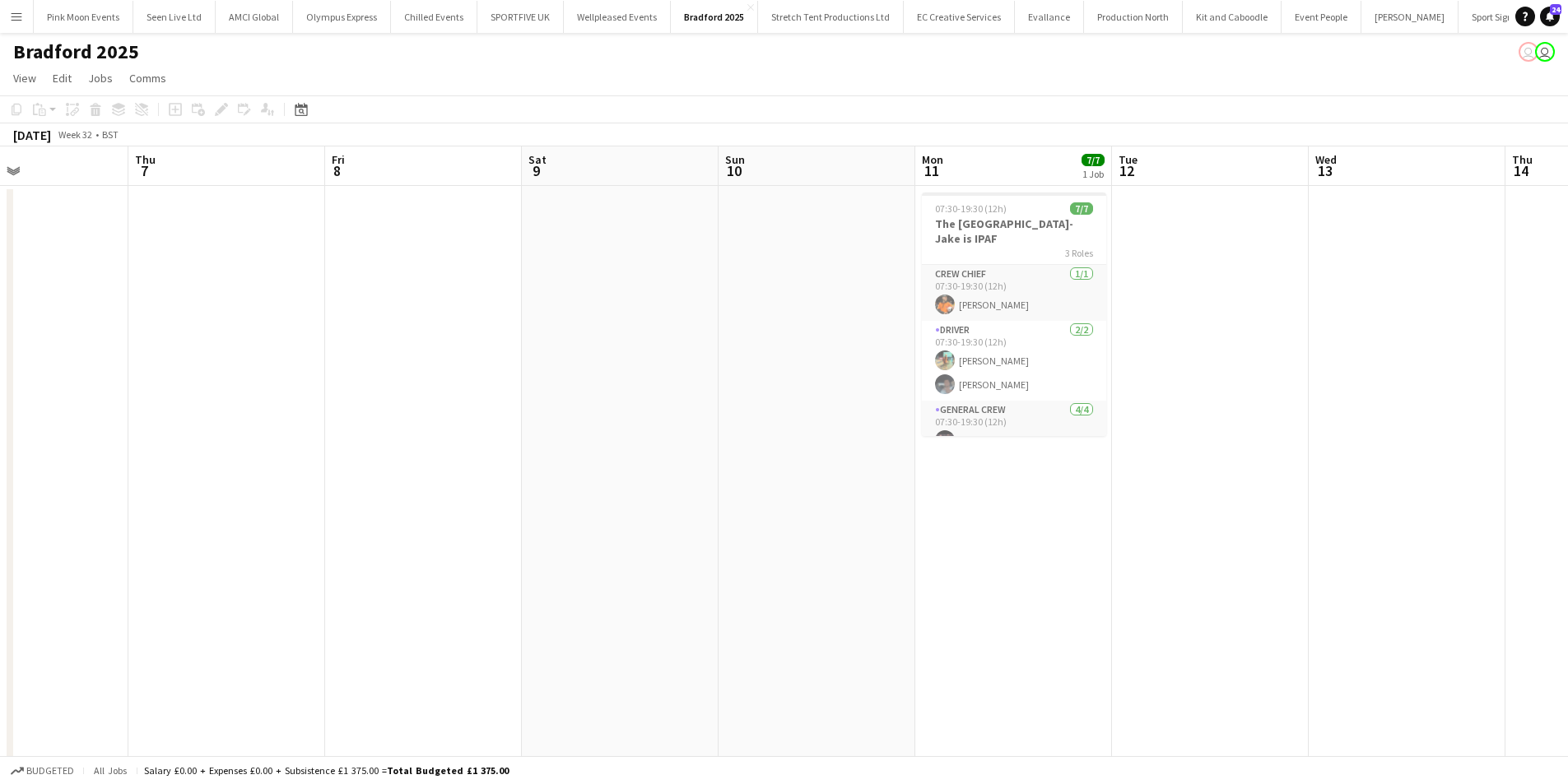
drag, startPoint x: 664, startPoint y: 591, endPoint x: 840, endPoint y: 518, distance: 190.5
click at [789, 561] on app-calendar-viewport "Mon 4 Tue 5 Wed 6 Thu 7 Fri 8 Sat 9 Sun 10 Mon 11 7/7 1 Job Tue 12 Wed 13 Thu 1…" at bounding box center [784, 567] width 1568 height 841
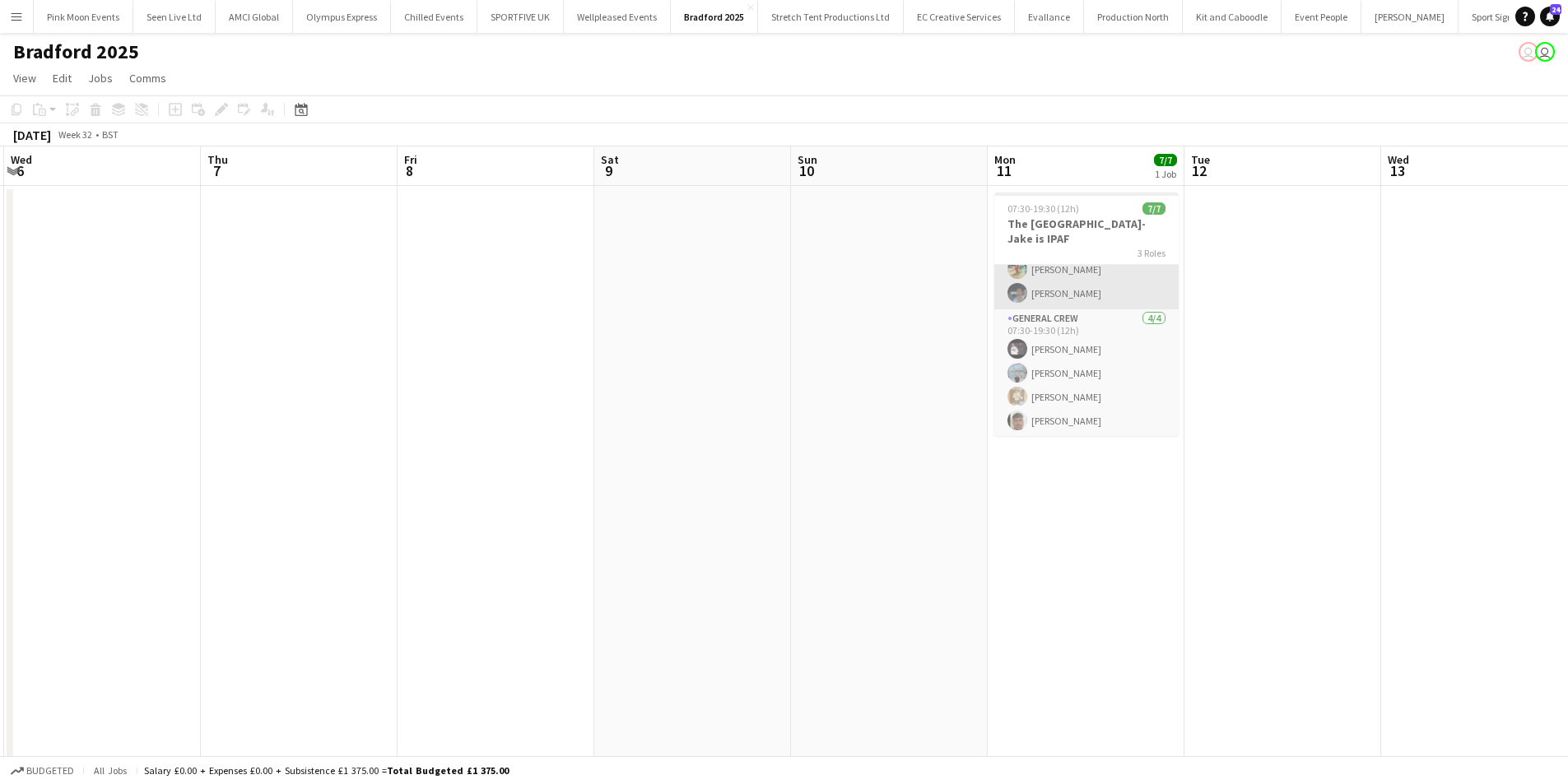
scroll to position [92, 0]
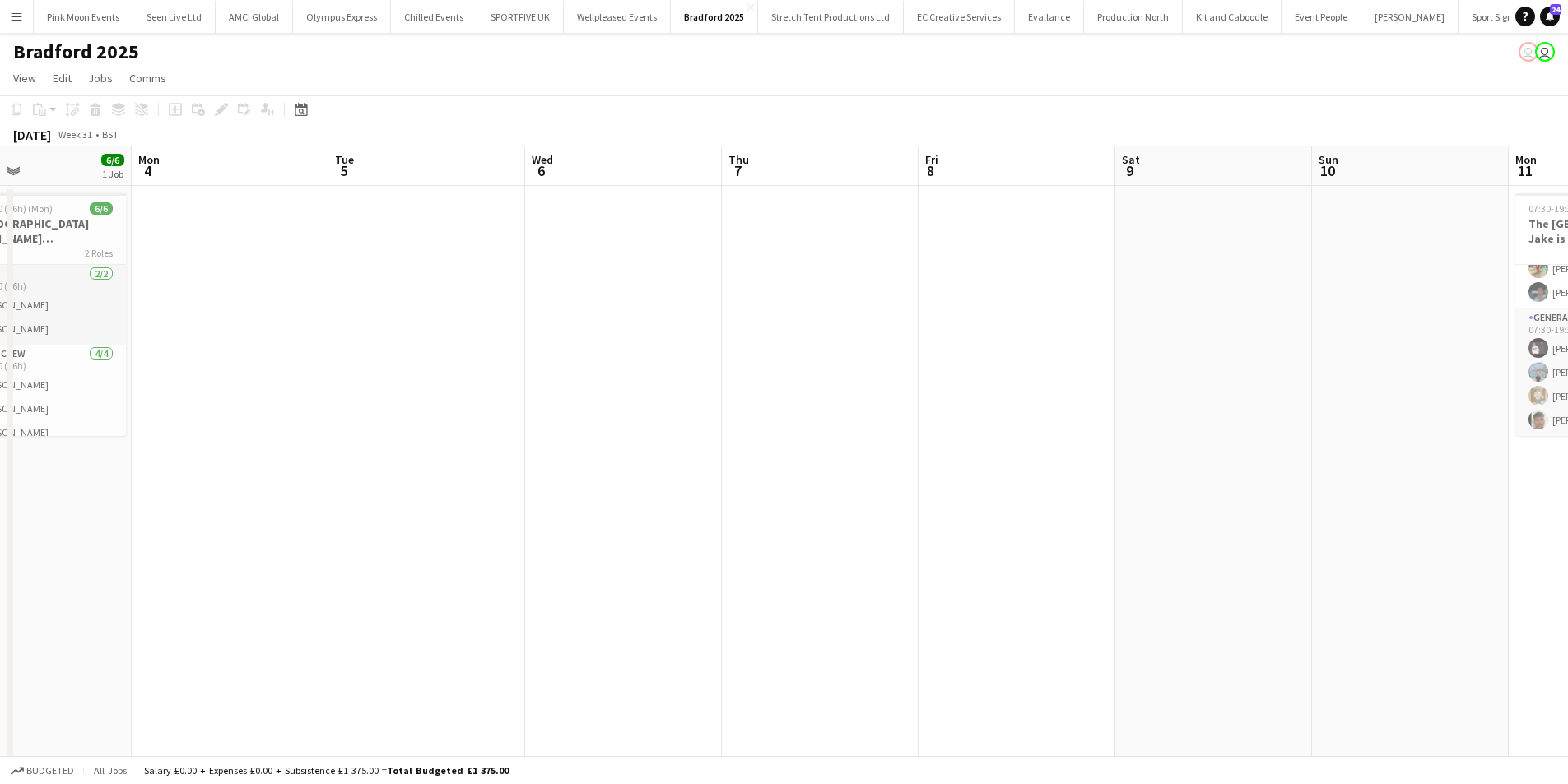
drag, startPoint x: 723, startPoint y: 532, endPoint x: 1246, endPoint y: 484, distance: 525.2
click at [1246, 484] on app-calendar-viewport "Fri 1 Sat 2 6/6 1 Job Sun 3 6/6 1 Job Mon 4 Tue 5 Wed 6 Thu 7 Fri 8 Sat 9 Sun 1…" at bounding box center [784, 567] width 1568 height 841
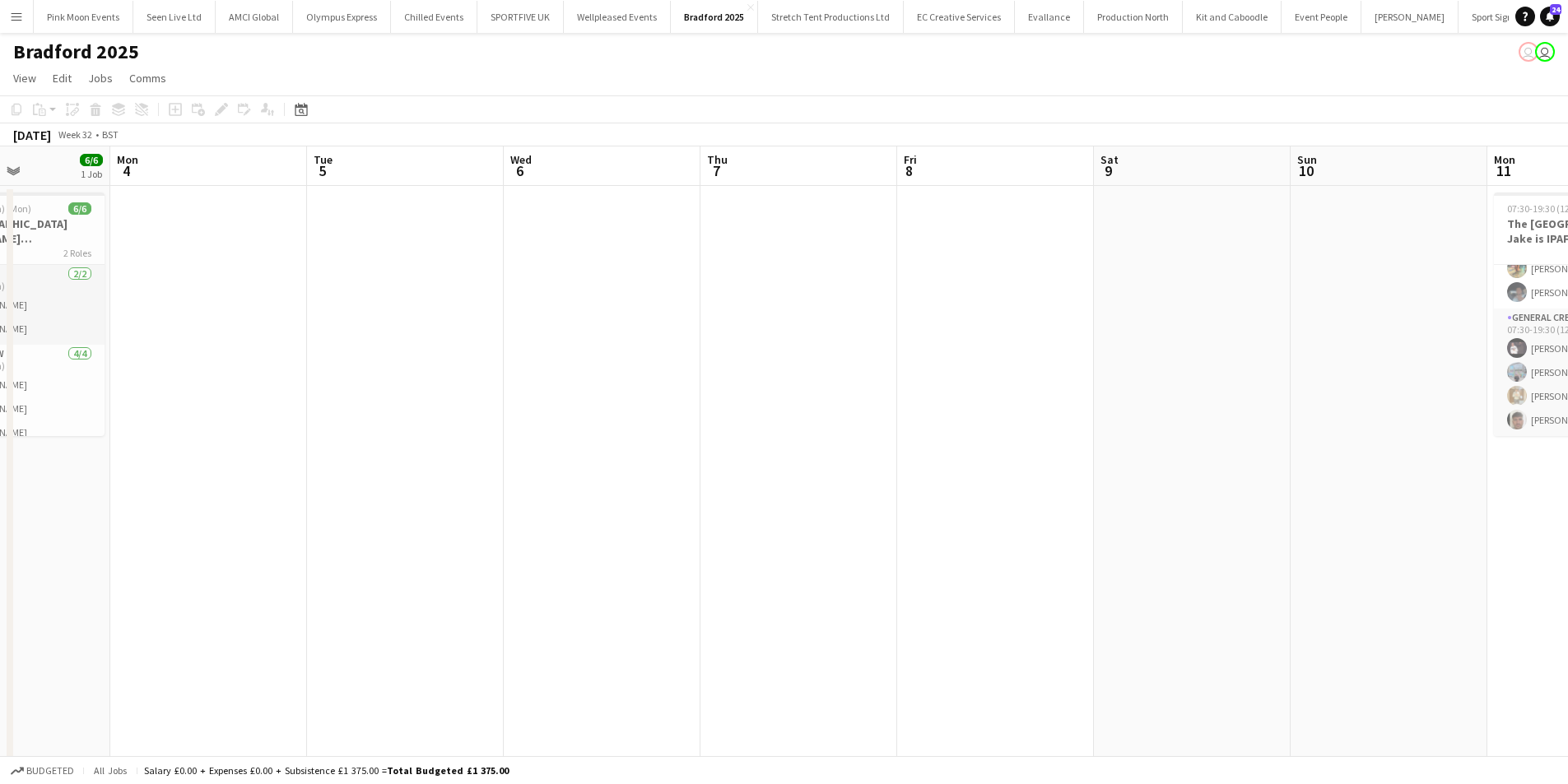
drag, startPoint x: 696, startPoint y: 523, endPoint x: 1410, endPoint y: 499, distance: 714.4
click at [1410, 499] on app-calendar-viewport "Fri 1 2/2 1 Job Sat 2 6/6 1 Job Sun 3 6/6 1 Job Mon 4 Tue 5 Wed 6 Thu 7 Fri 8 S…" at bounding box center [784, 567] width 1568 height 841
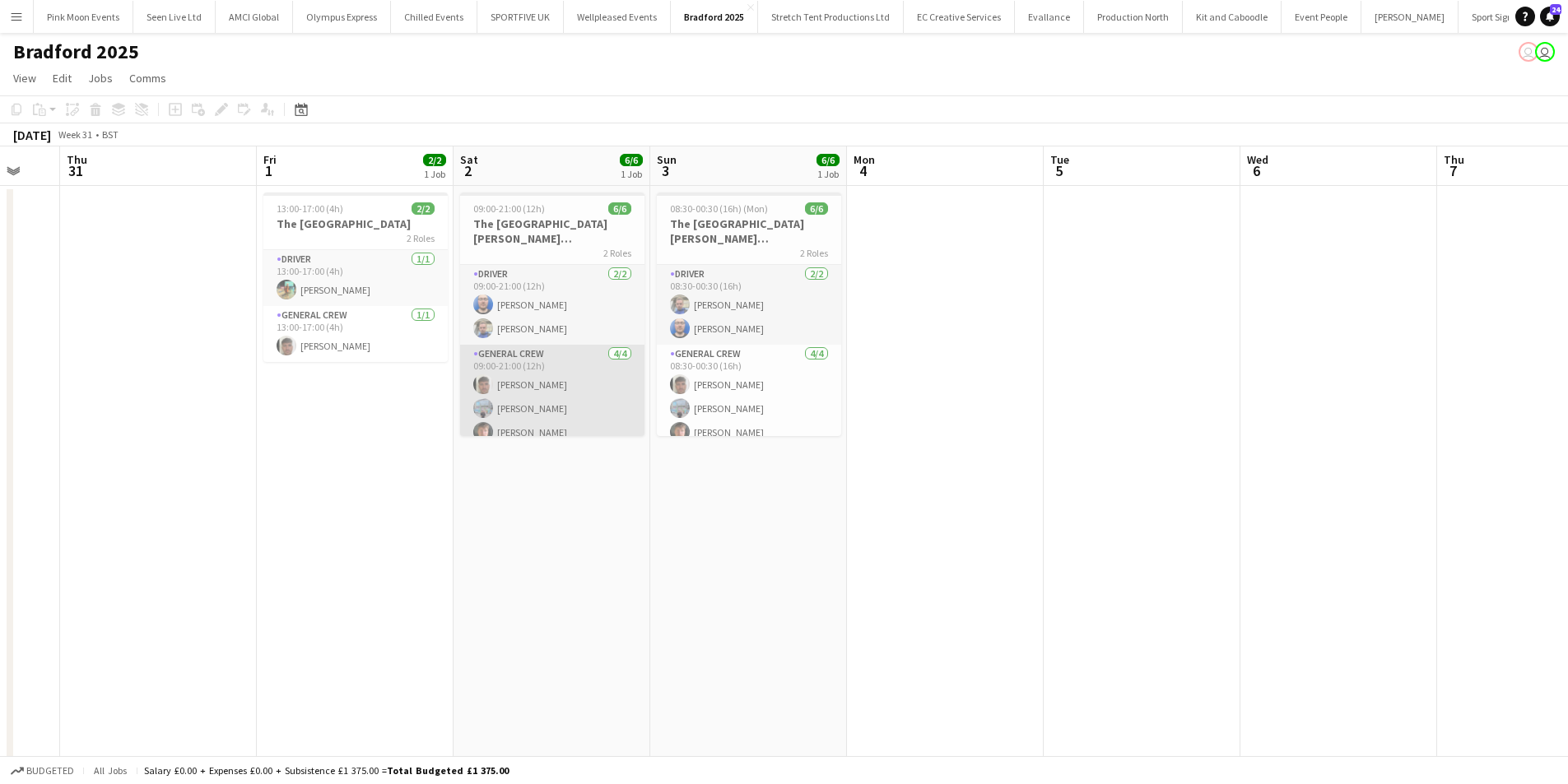
scroll to position [36, 0]
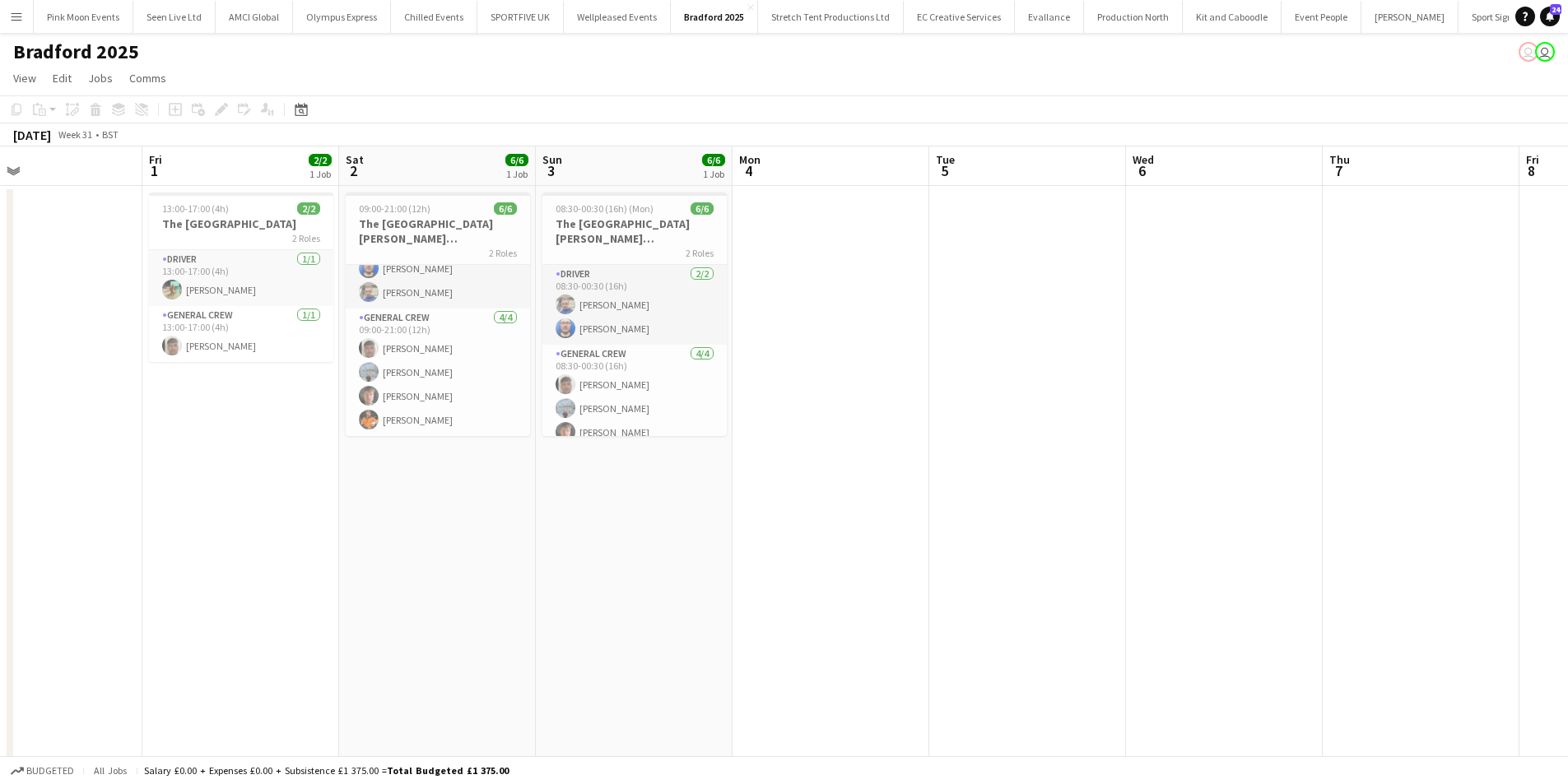
drag, startPoint x: 698, startPoint y: 597, endPoint x: 451, endPoint y: 588, distance: 247.2
click at [451, 588] on app-calendar-viewport "Tue 29 Wed 30 Thu 31 Fri 1 2/2 1 Job Sat 2 6/6 1 Job Sun 3 6/6 1 Job Mon 4 Tue …" at bounding box center [784, 567] width 1568 height 841
